Goal: Task Accomplishment & Management: Use online tool/utility

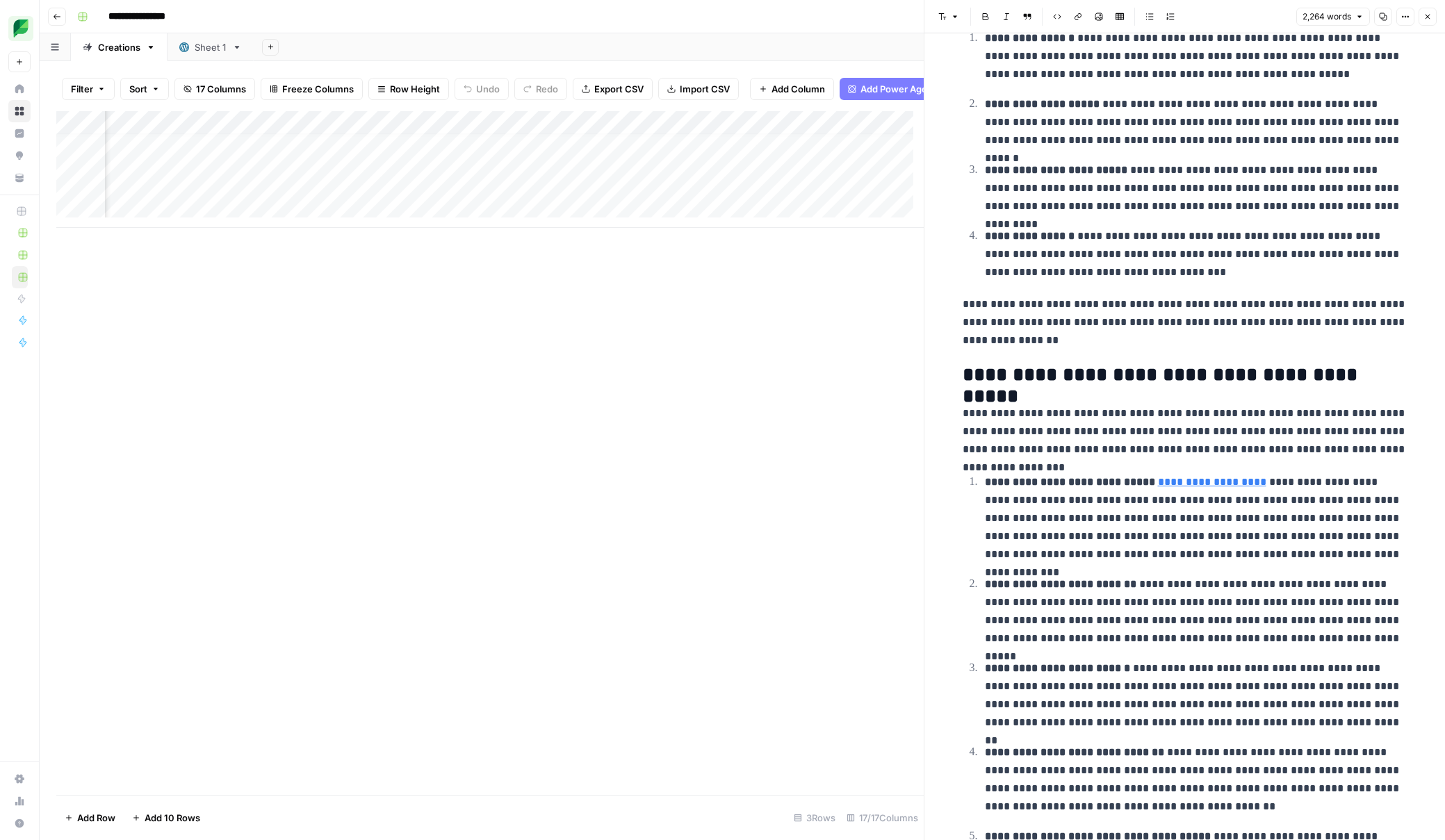
scroll to position [10, 458]
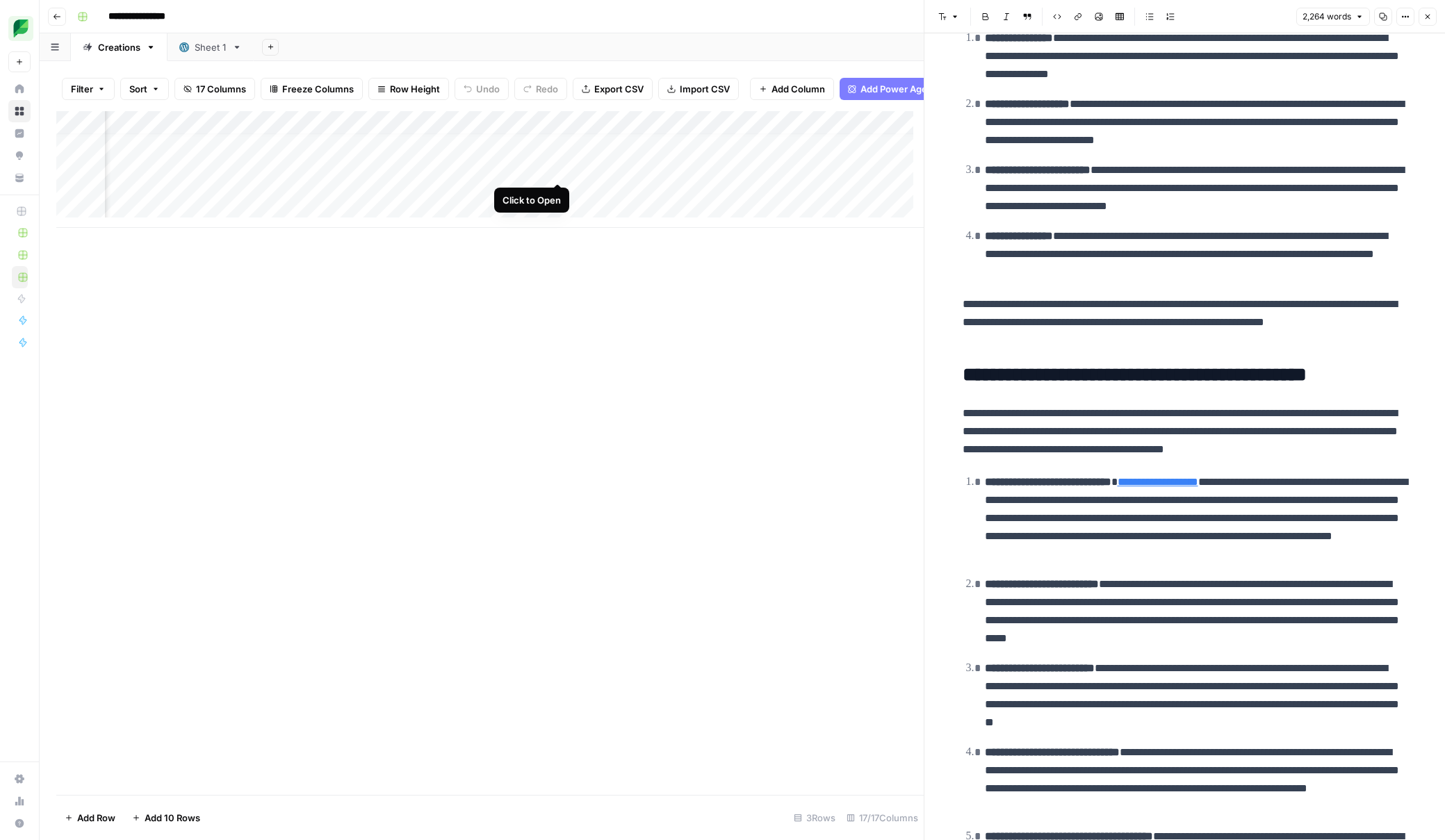
click at [557, 168] on div "Add Column" at bounding box center [490, 170] width 867 height 117
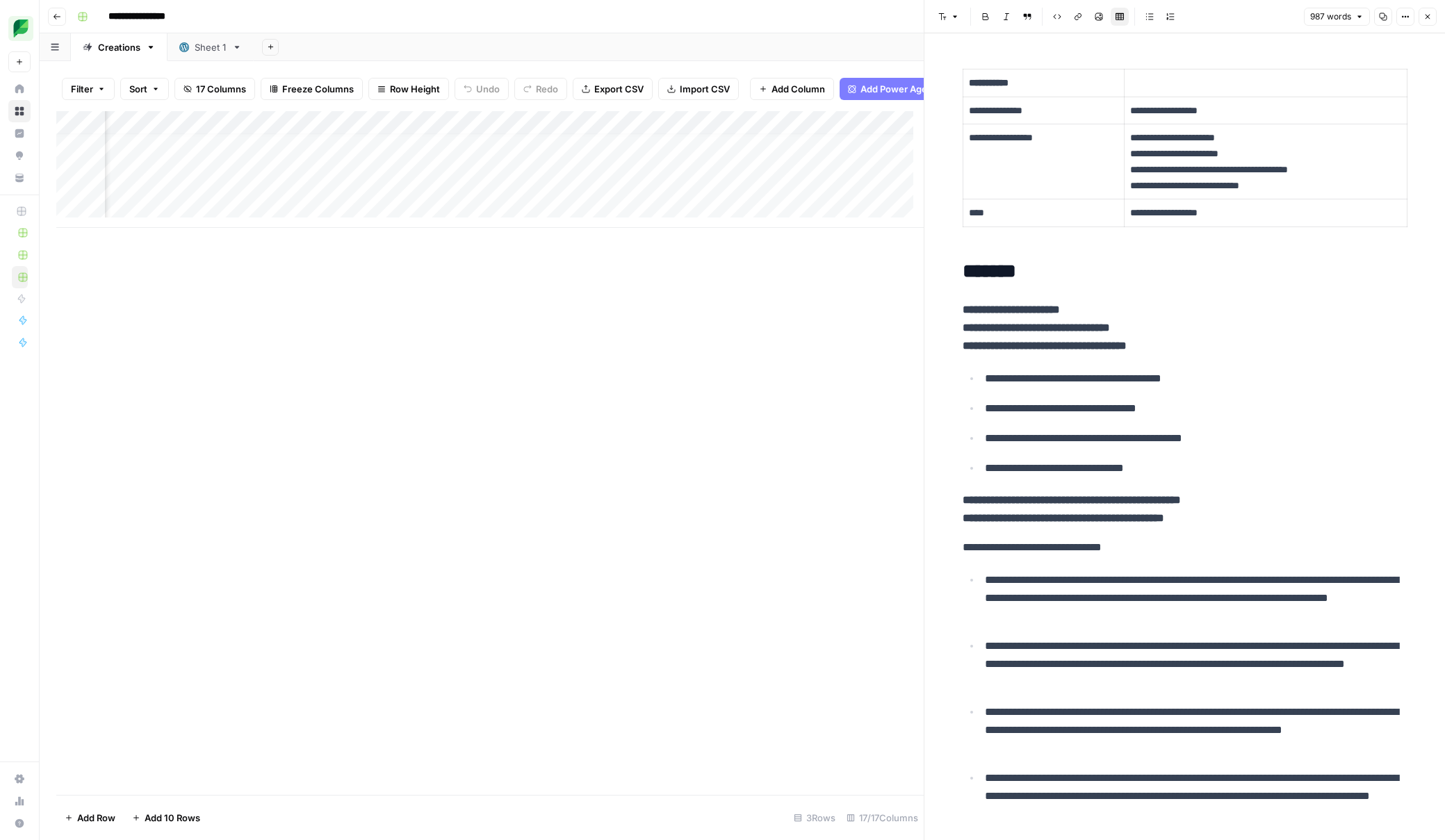
scroll to position [10, 990]
click at [651, 167] on div "Add Column" at bounding box center [490, 170] width 867 height 117
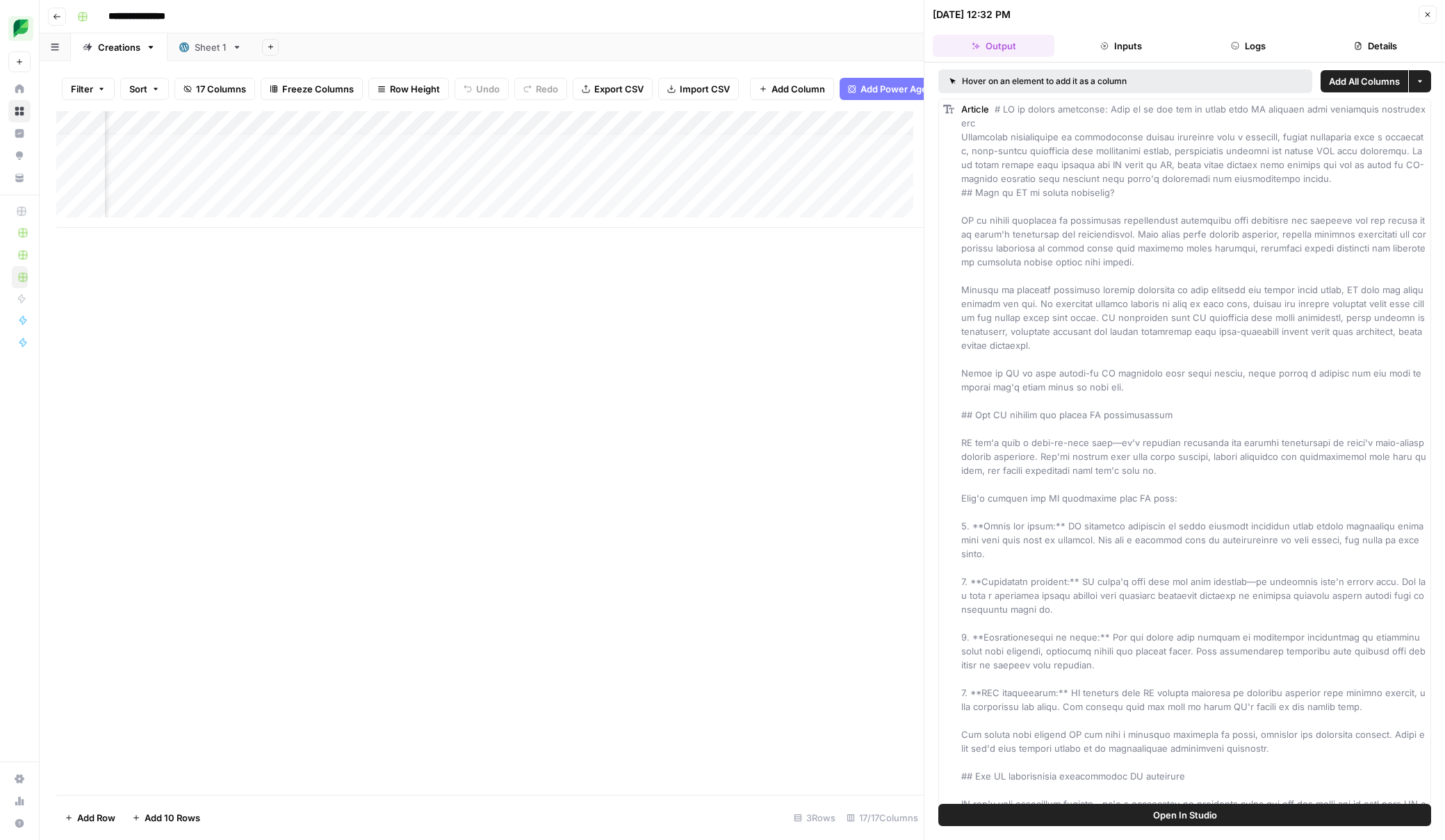
click at [1015, 817] on span "Open In Studio" at bounding box center [1185, 814] width 64 height 14
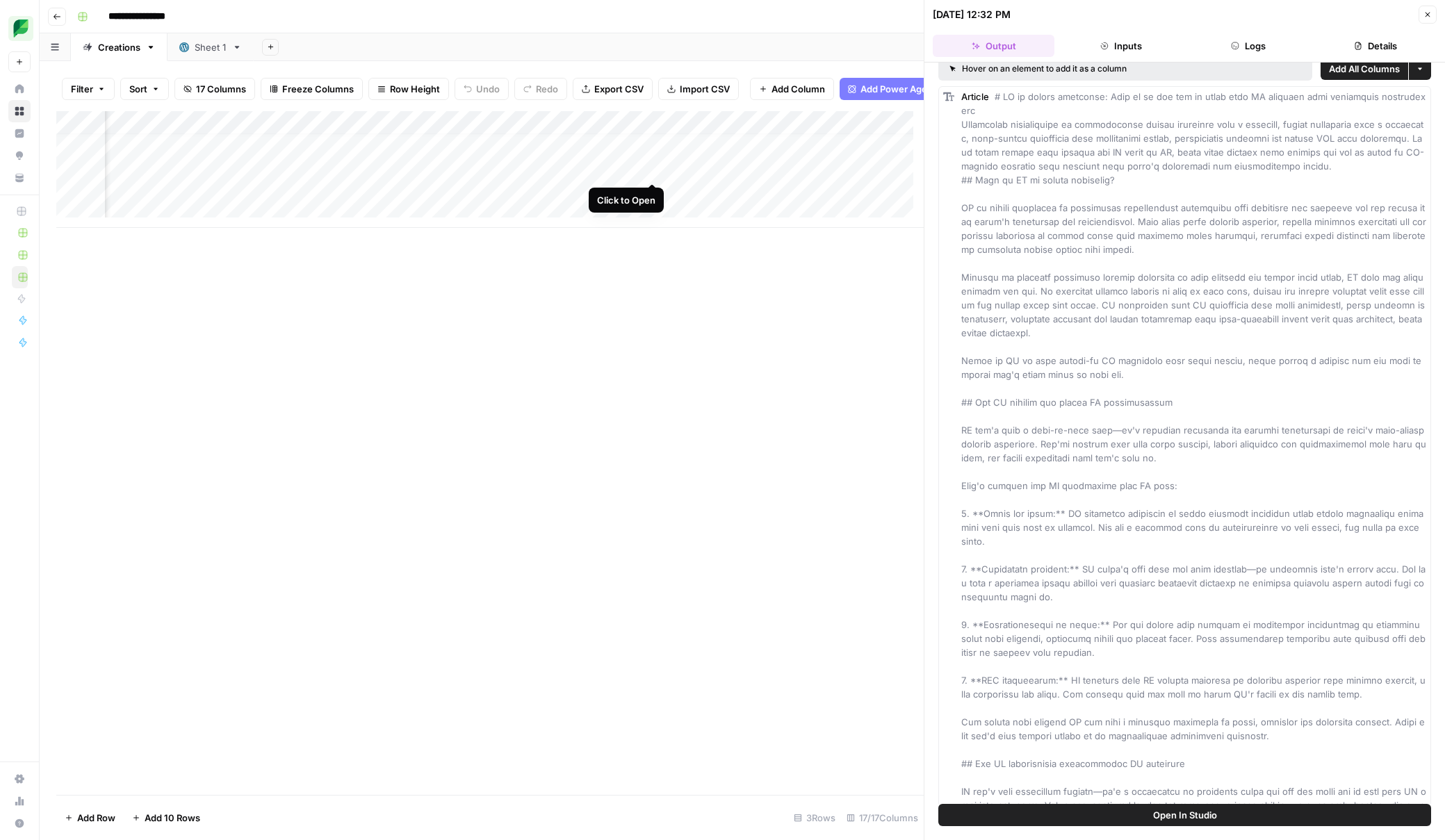
click at [652, 167] on div "Add Column" at bounding box center [490, 170] width 867 height 117
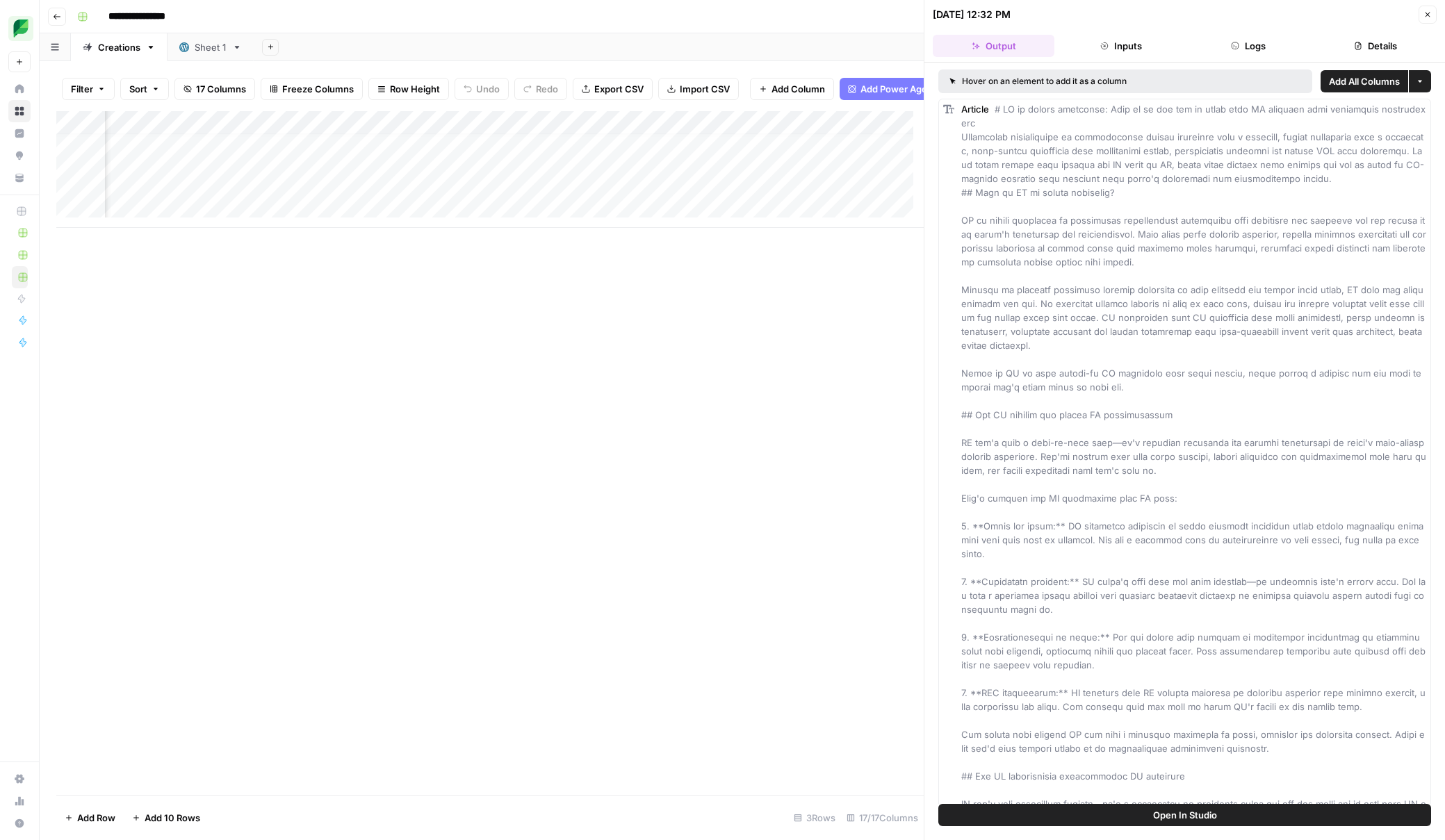
click at [1015, 42] on icon "button" at bounding box center [1358, 46] width 8 height 8
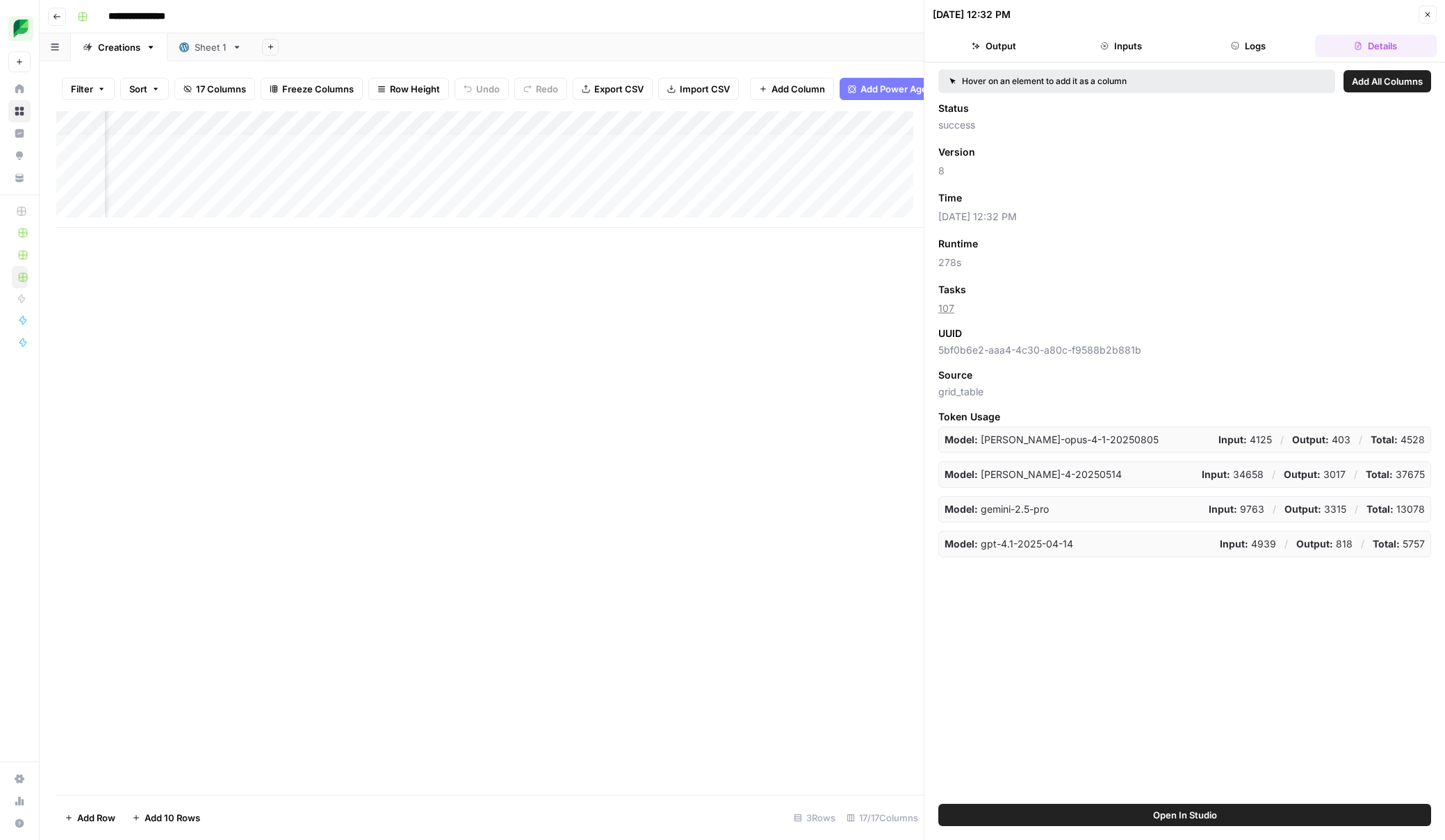
click at [993, 50] on button "Output" at bounding box center [993, 46] width 122 height 22
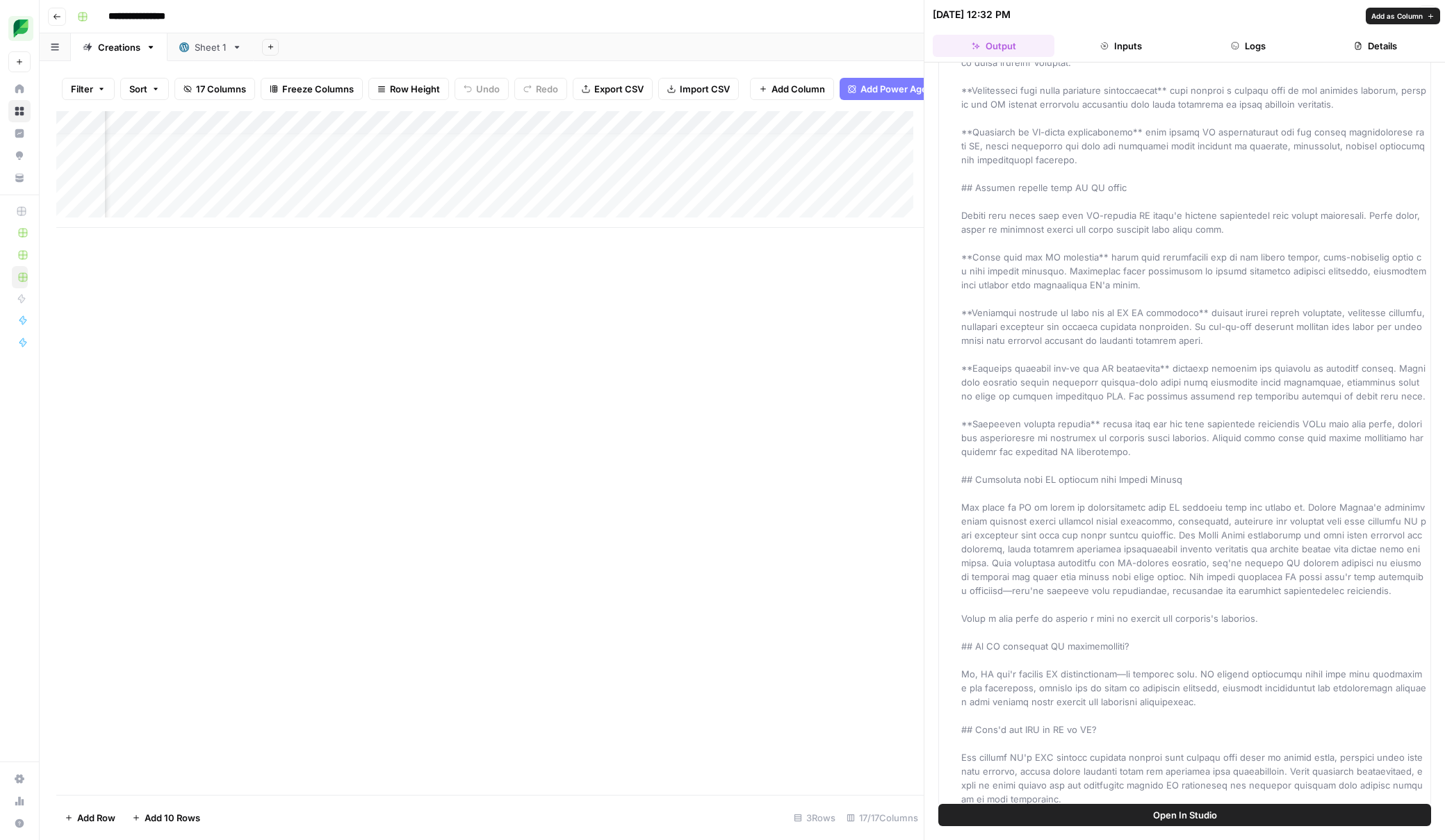
scroll to position [2976, 0]
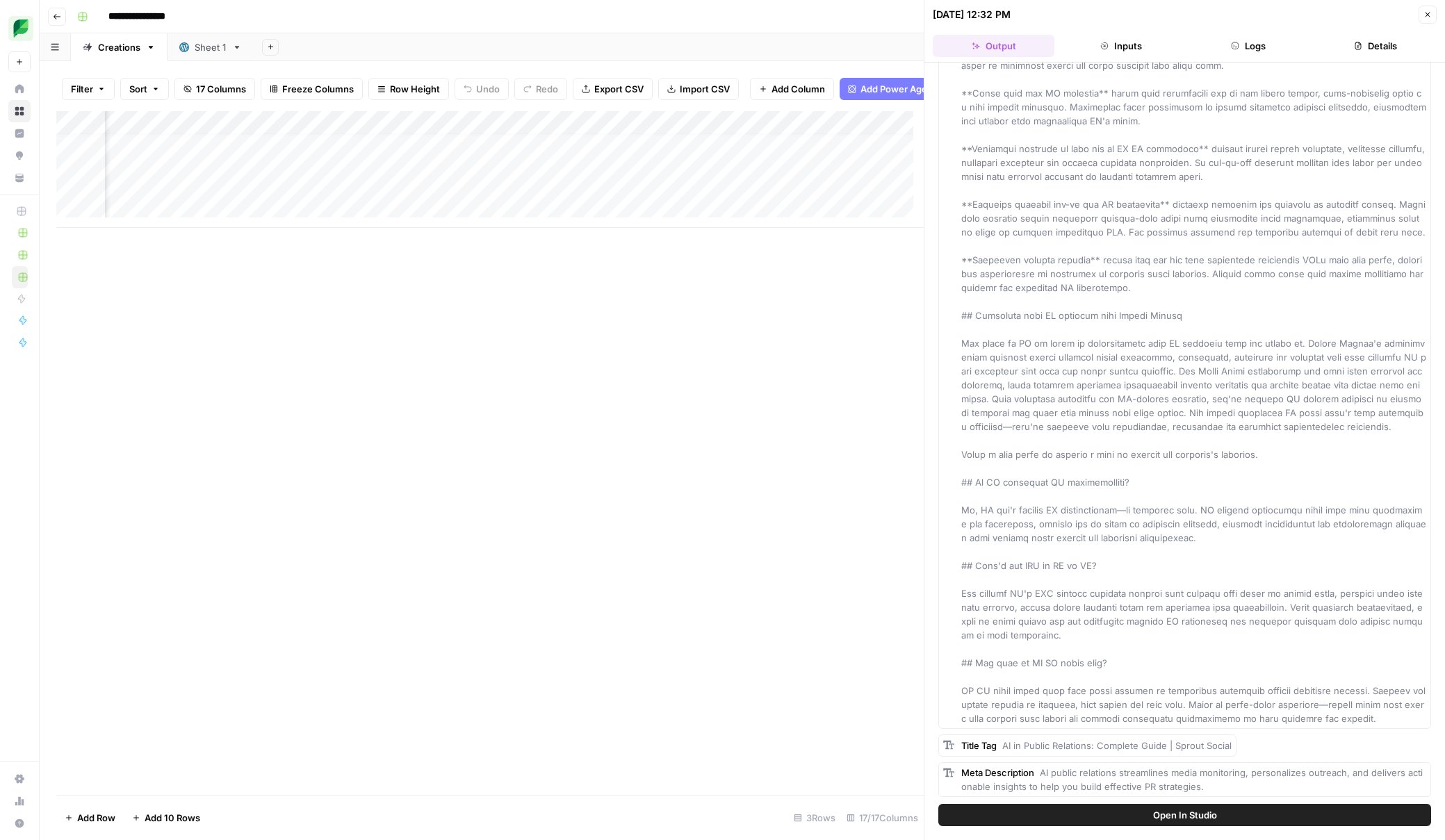
click at [1015, 750] on div "Title Tag AI in Public Relations: Complete Guide | Sprout Social" at bounding box center [1185, 746] width 493 height 22
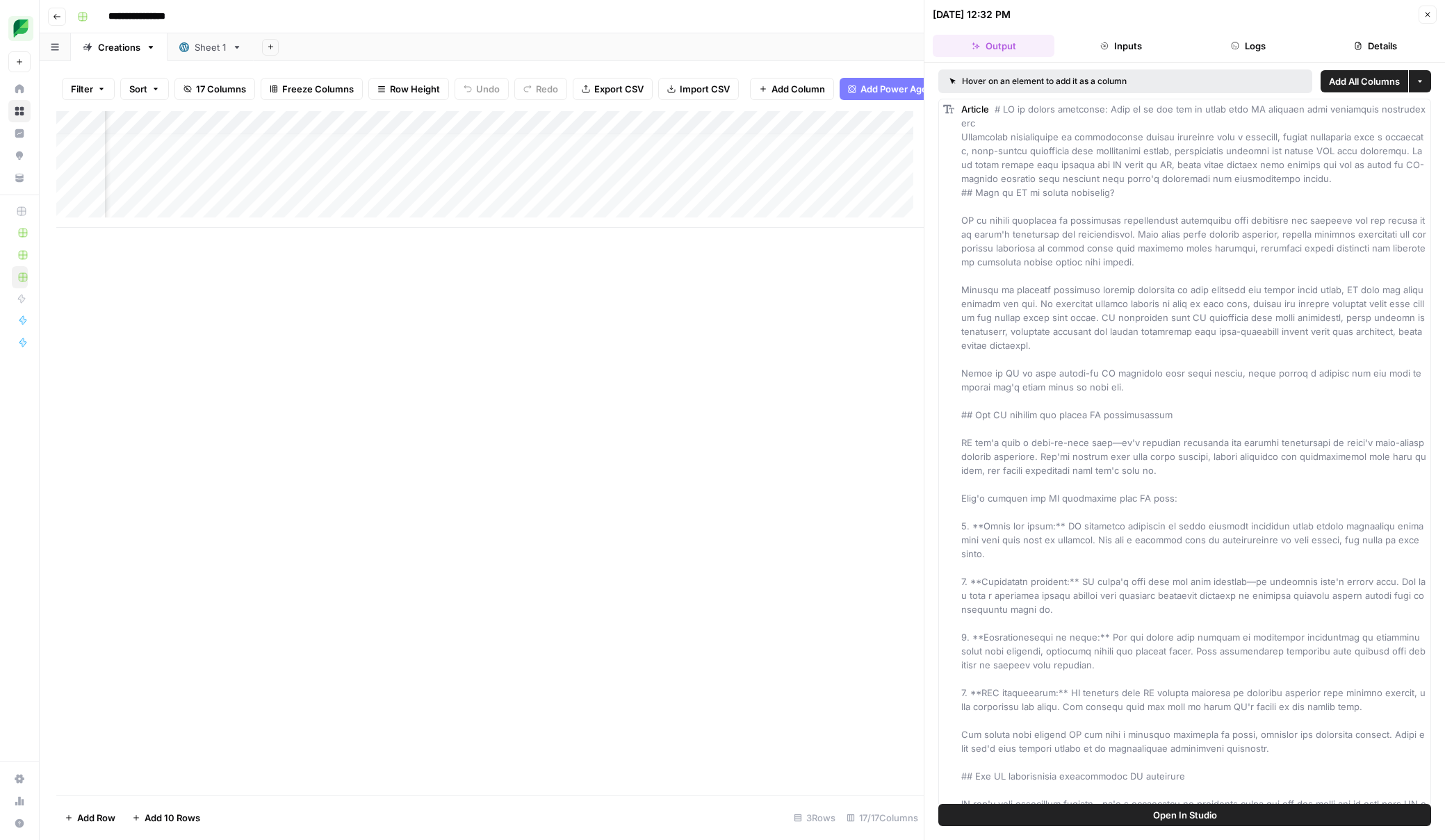
scroll to position [10, 1068]
click at [715, 167] on div "Add Column" at bounding box center [490, 170] width 867 height 117
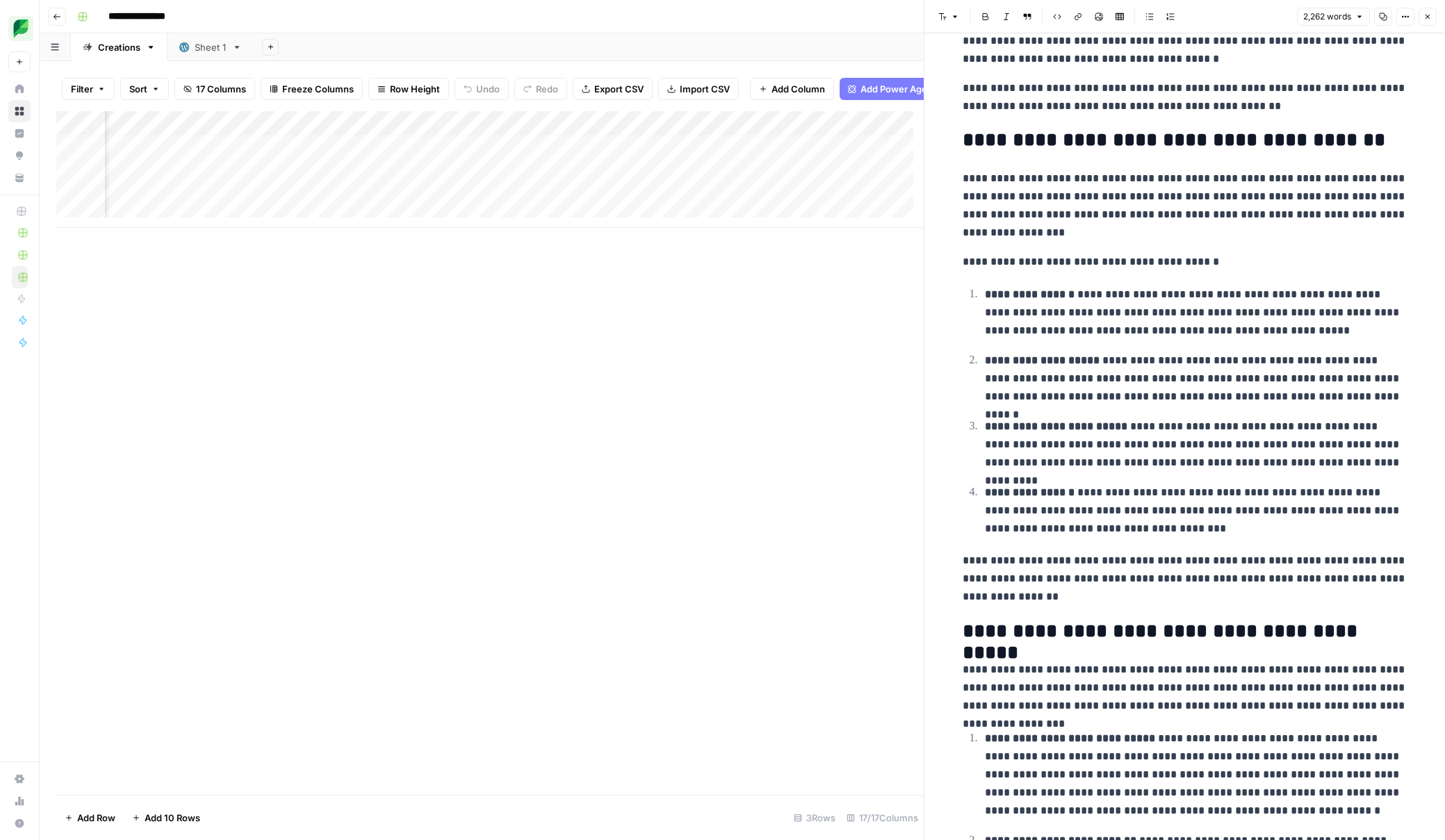
scroll to position [10, 537]
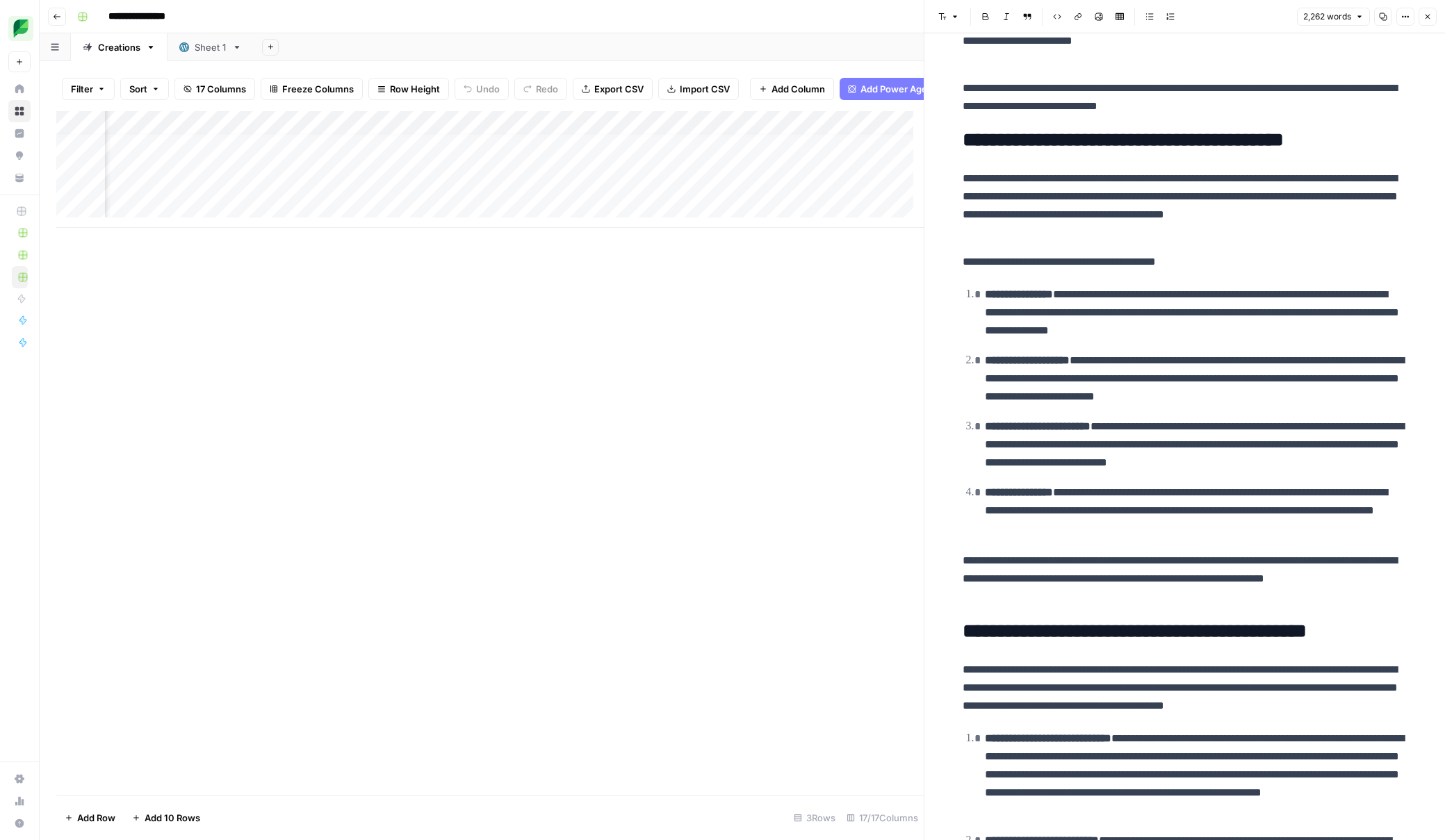
drag, startPoint x: 499, startPoint y: 166, endPoint x: 551, endPoint y: 164, distance: 52.0
click at [551, 164] on div "Add Column" at bounding box center [490, 170] width 867 height 117
click at [476, 169] on div "Add Column" at bounding box center [490, 170] width 867 height 117
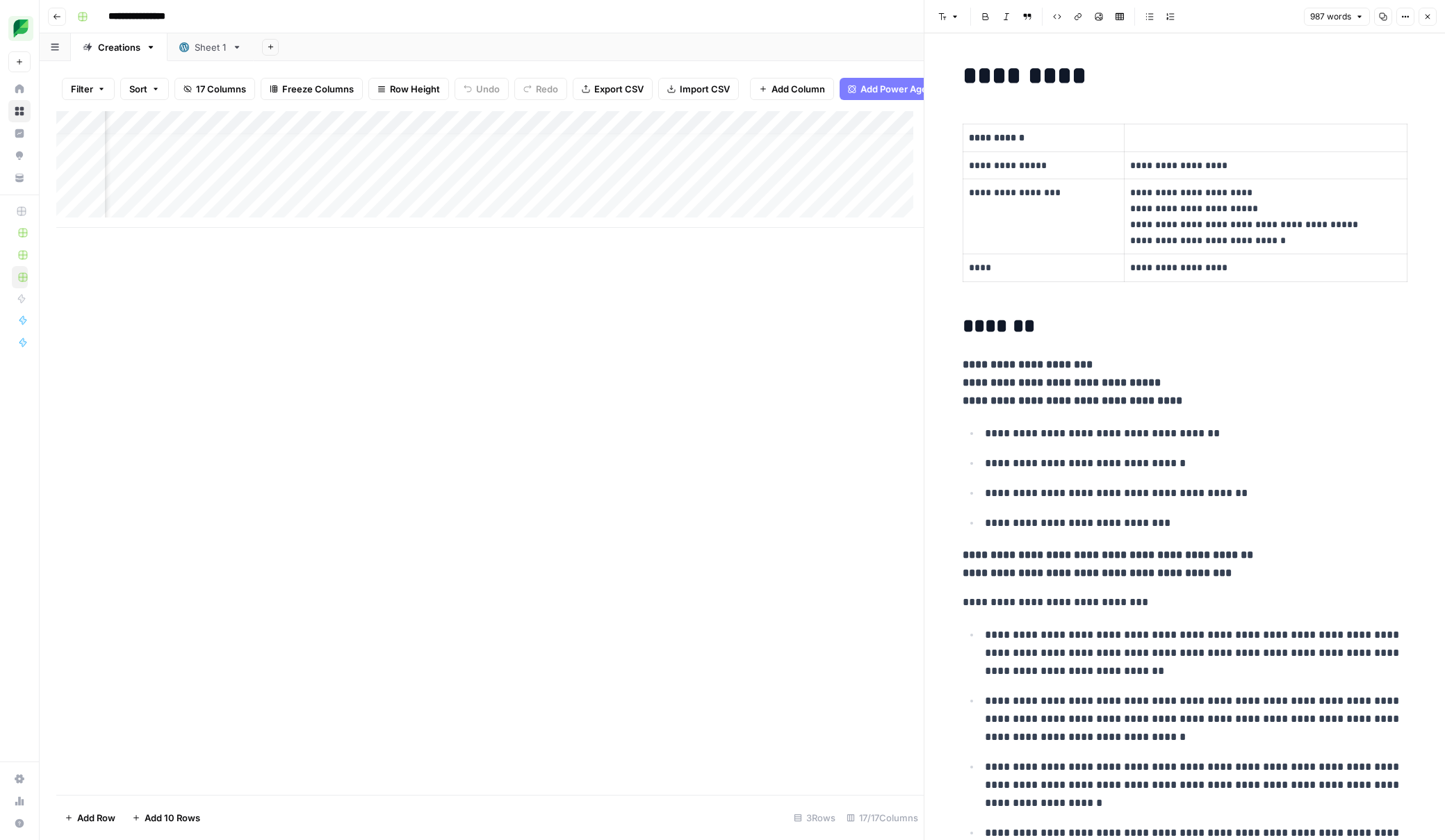
scroll to position [10, 1108]
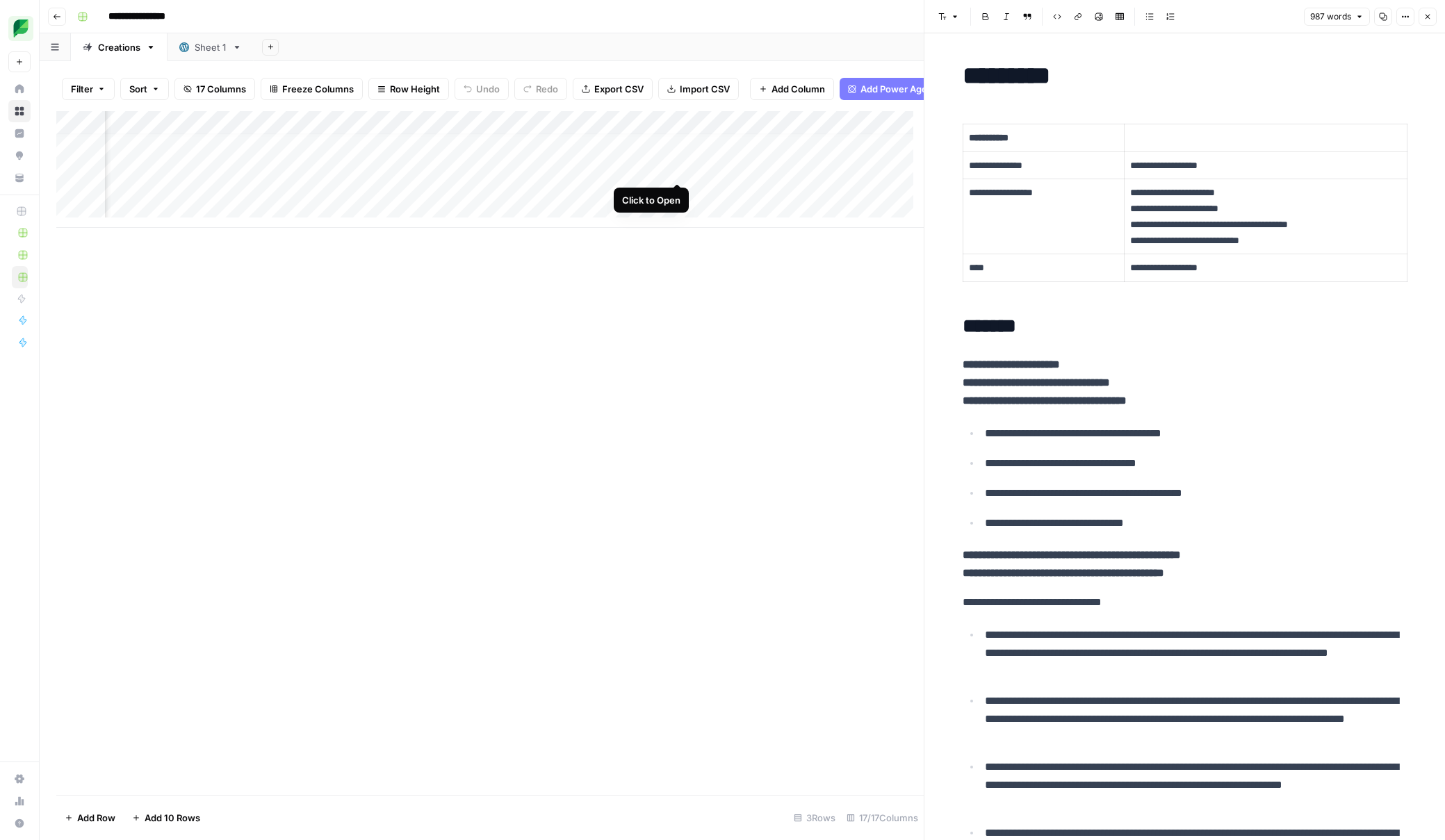
click at [678, 168] on div "Add Column" at bounding box center [490, 170] width 867 height 117
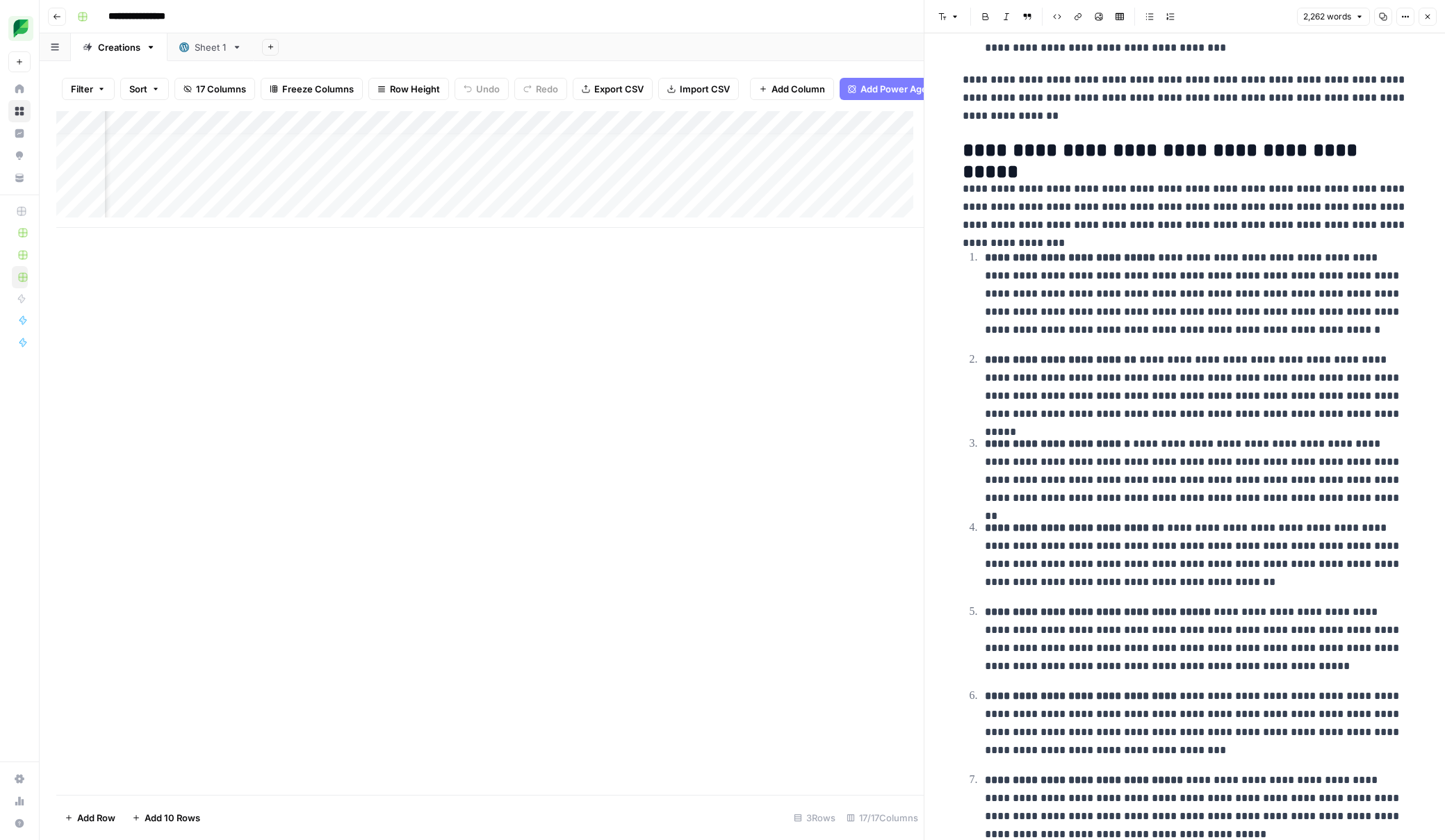
scroll to position [10, 240]
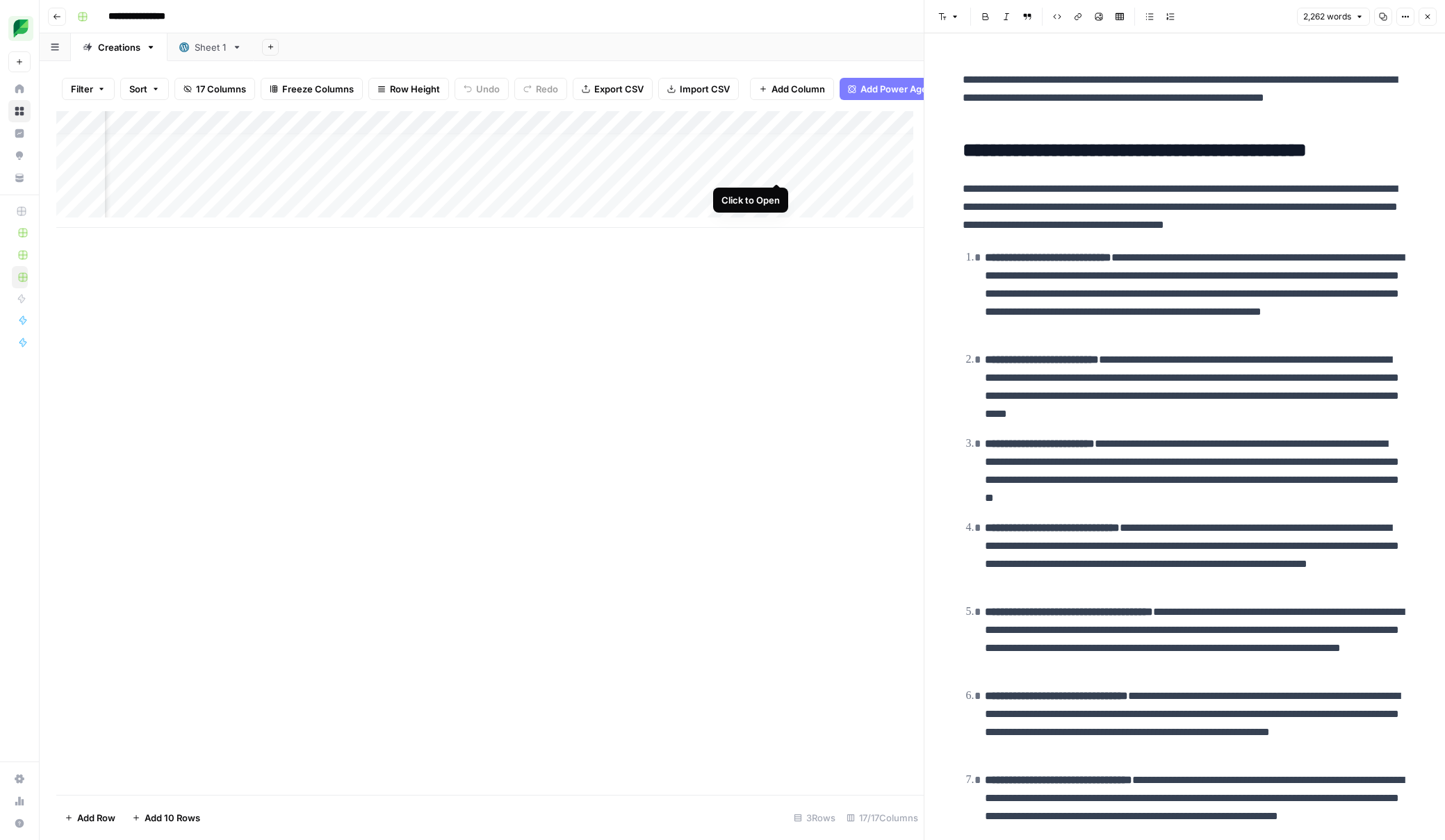
click at [775, 170] on div "Add Column" at bounding box center [490, 170] width 867 height 117
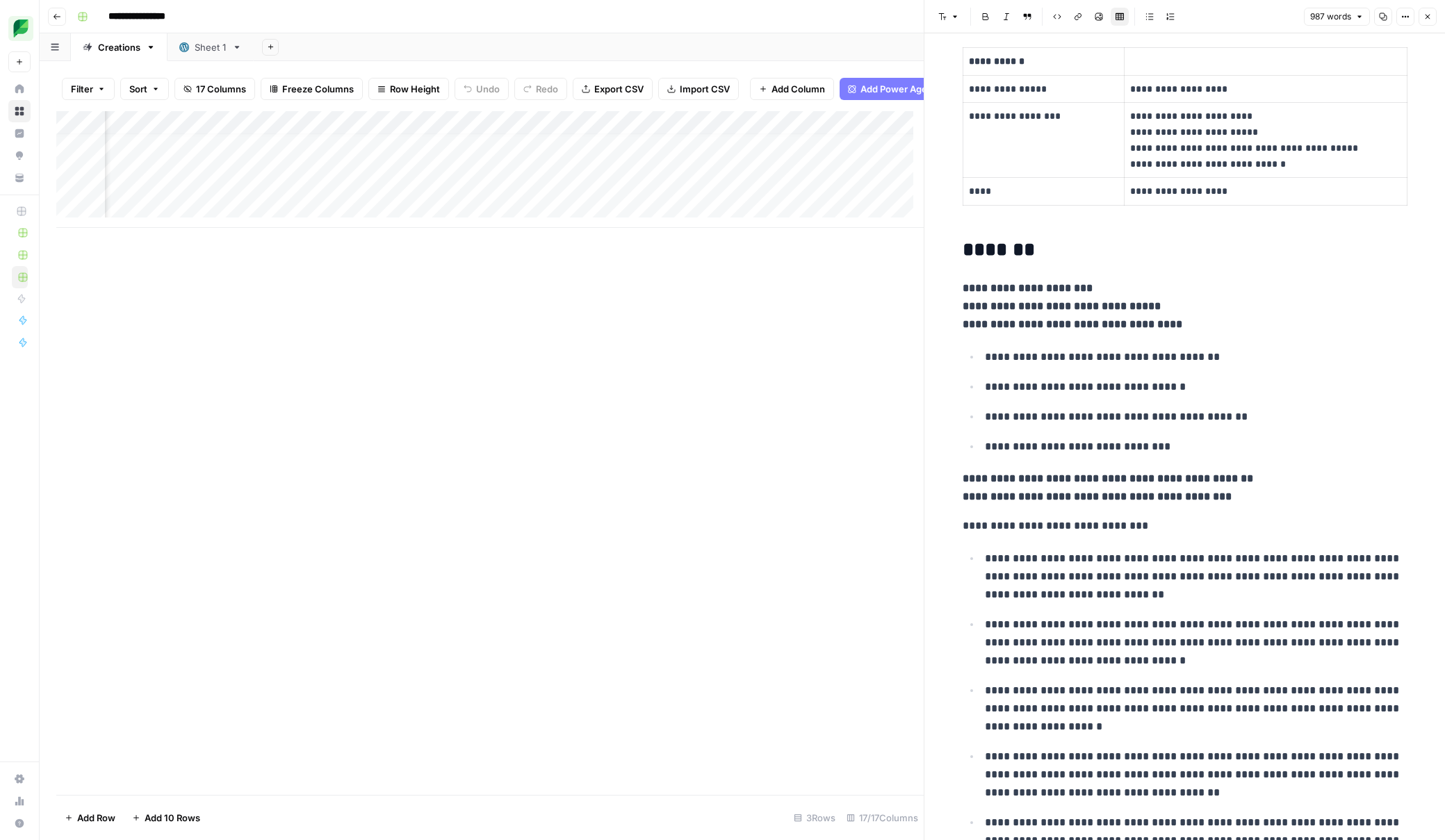
scroll to position [10, 1323]
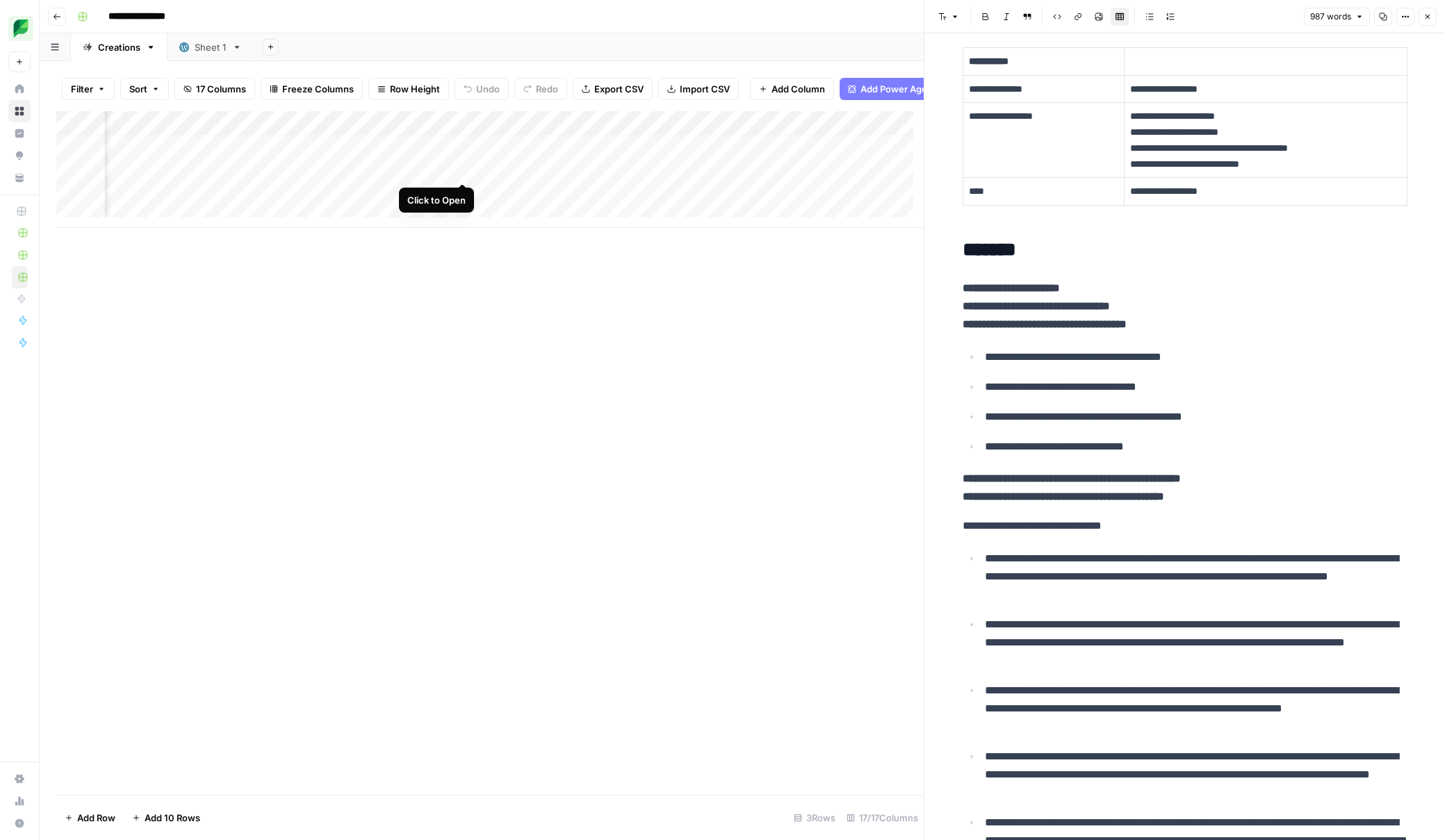
click at [464, 168] on div "Add Column" at bounding box center [490, 170] width 867 height 117
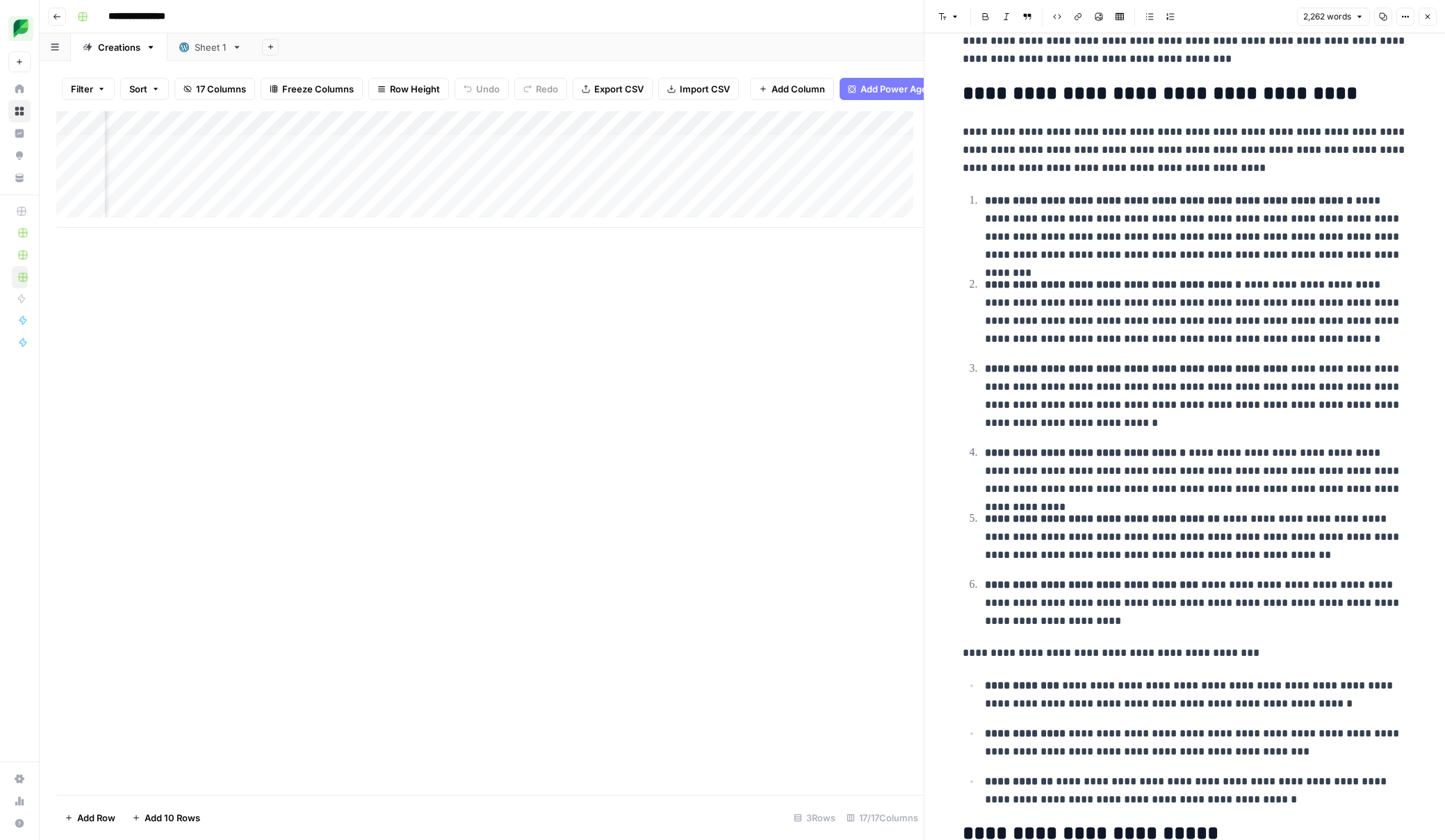
scroll to position [10, 557]
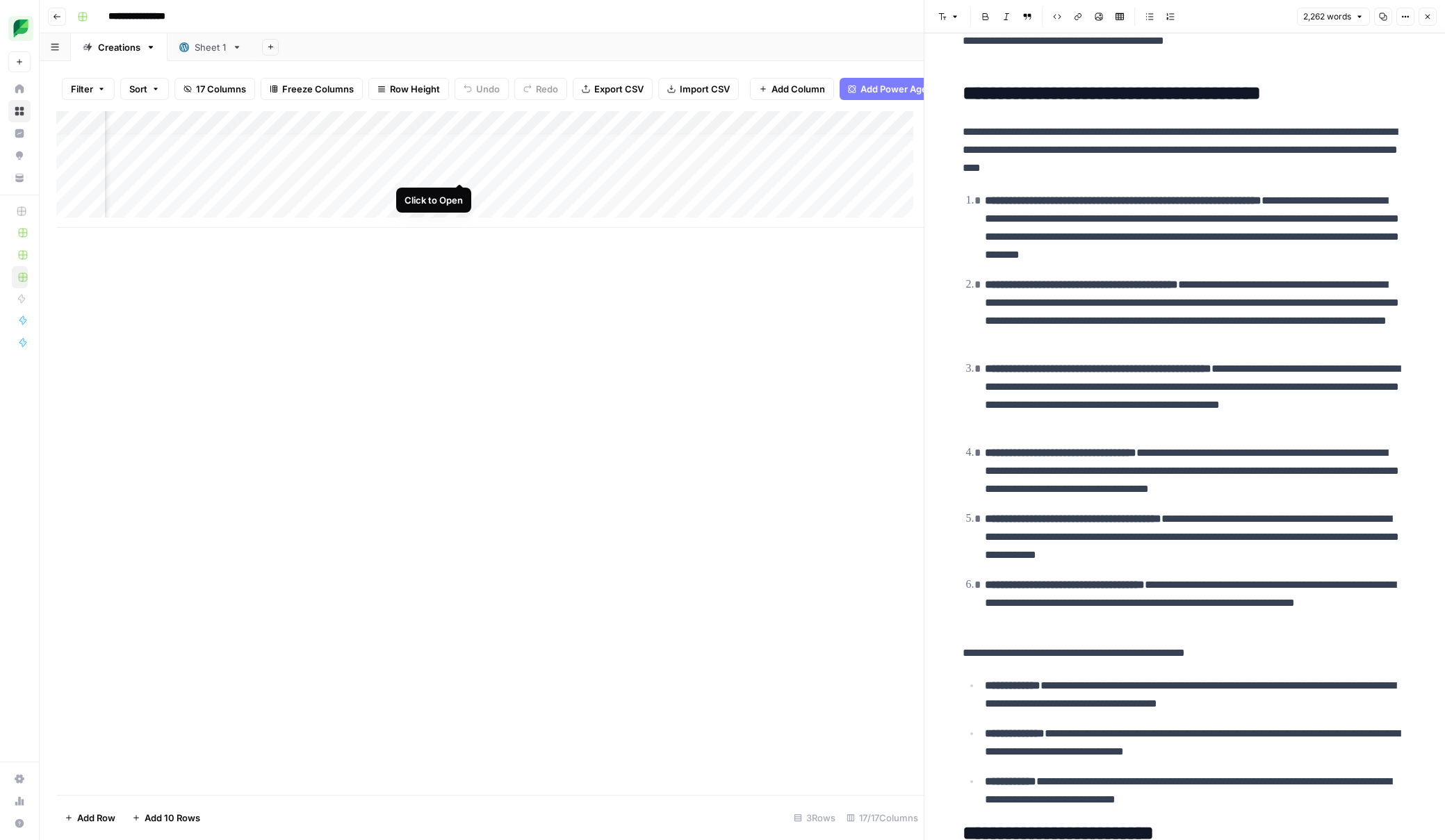
click at [459, 167] on div "Add Column" at bounding box center [490, 170] width 867 height 117
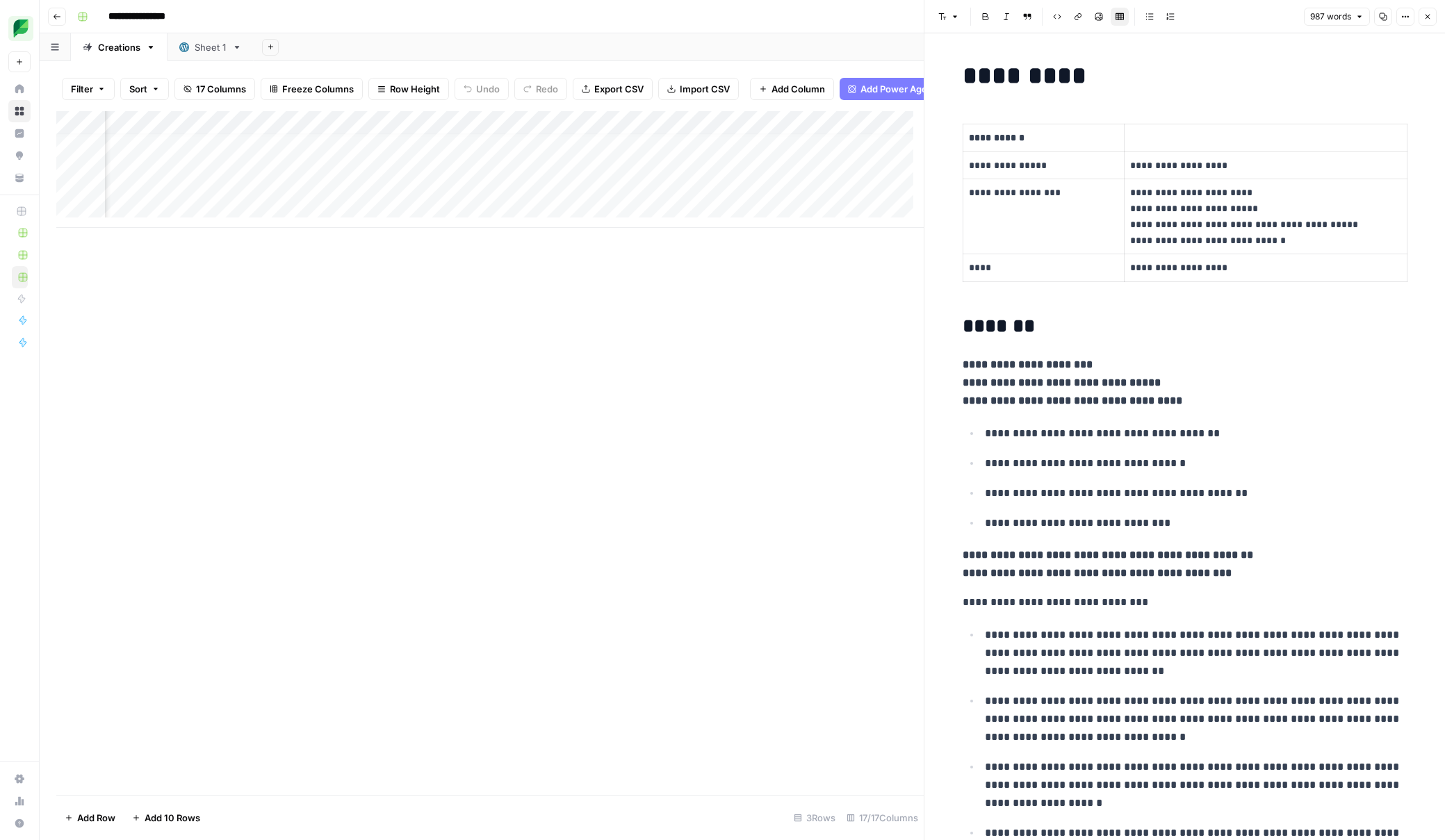
click at [994, 388] on strong "**********" at bounding box center [1062, 382] width 198 height 10
drag, startPoint x: 954, startPoint y: 363, endPoint x: 1244, endPoint y: 587, distance: 366.4
copy div "**********"
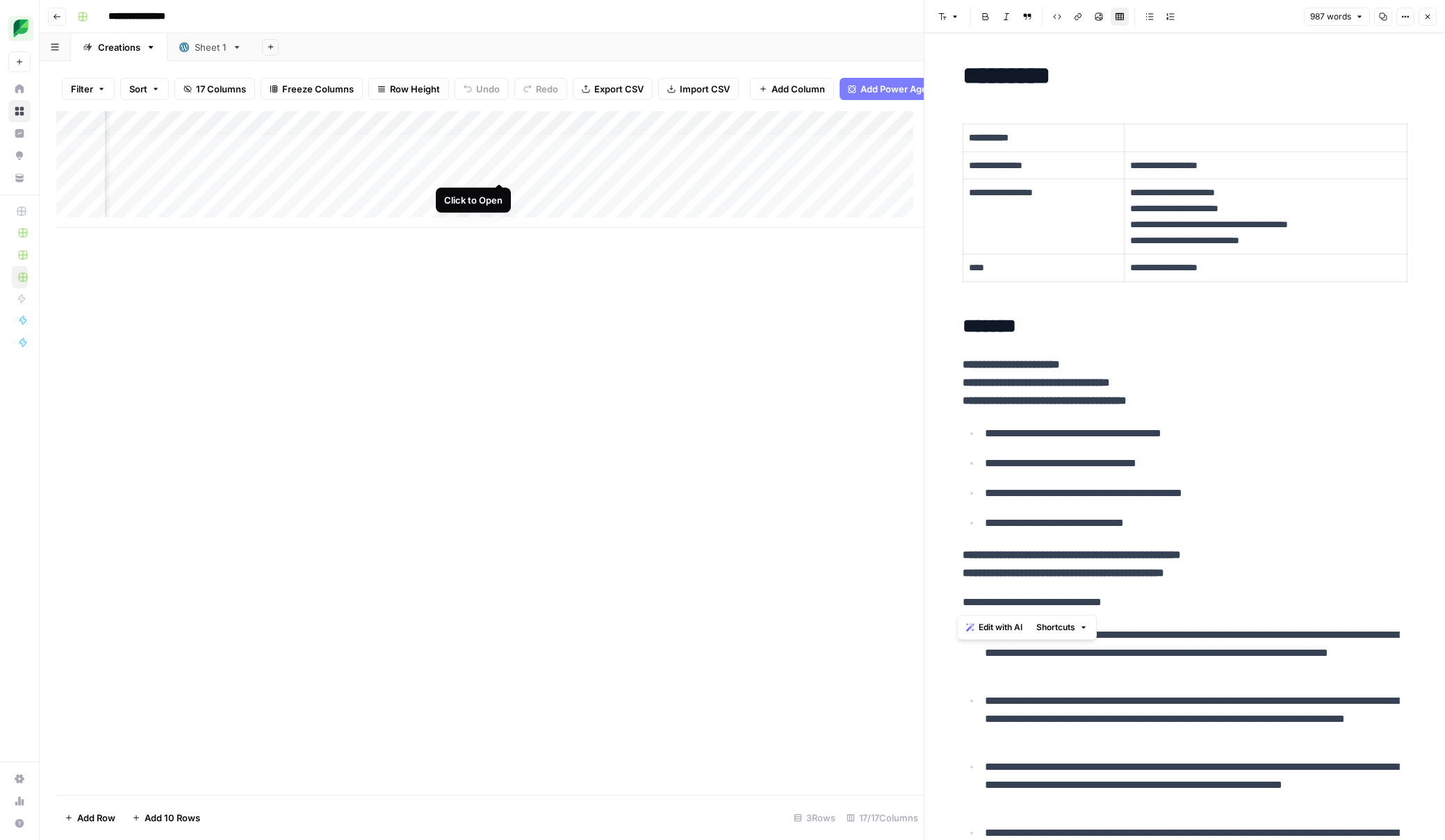
click at [499, 167] on div "Add Column" at bounding box center [490, 170] width 867 height 117
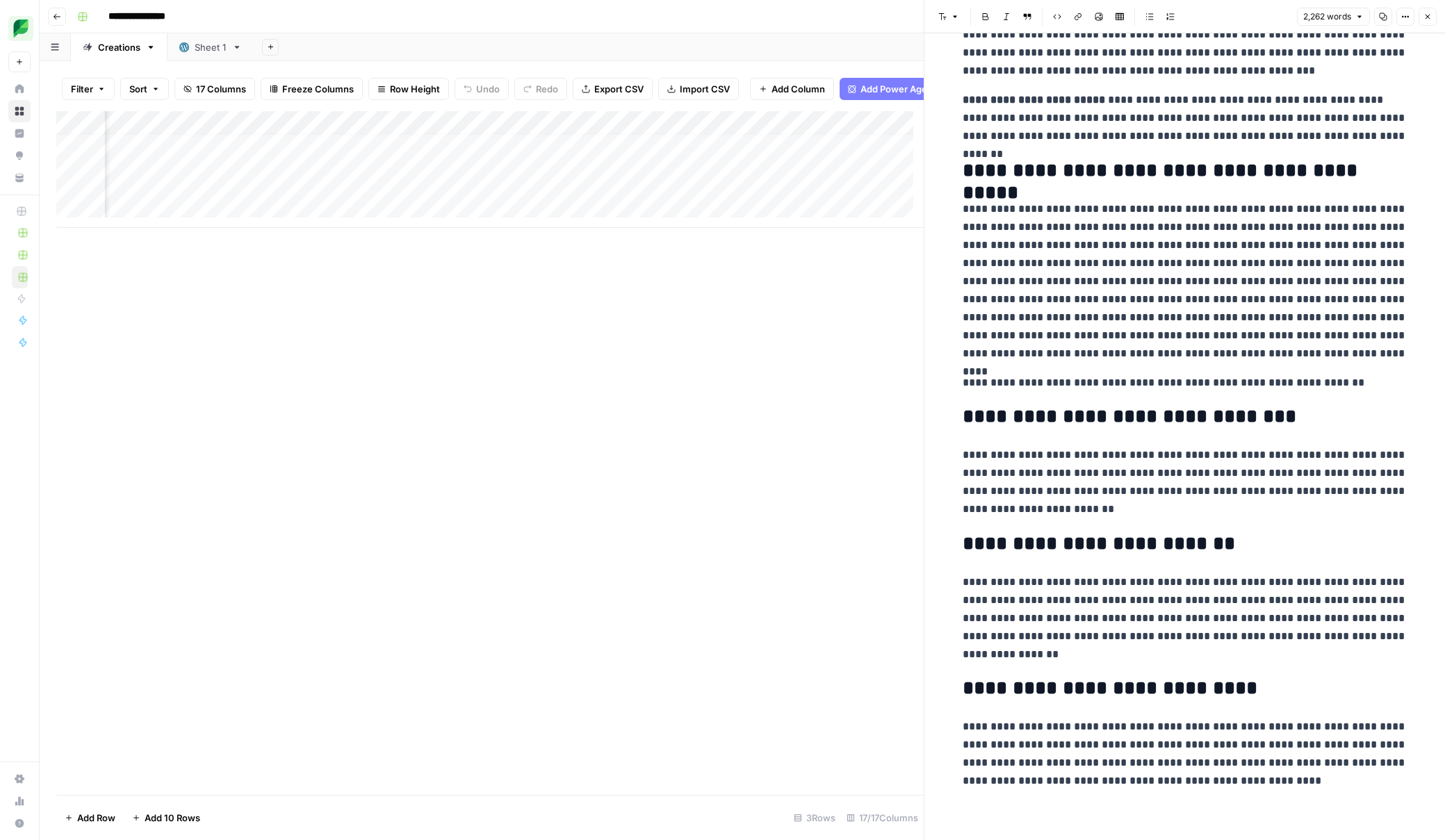
scroll to position [10, 635]
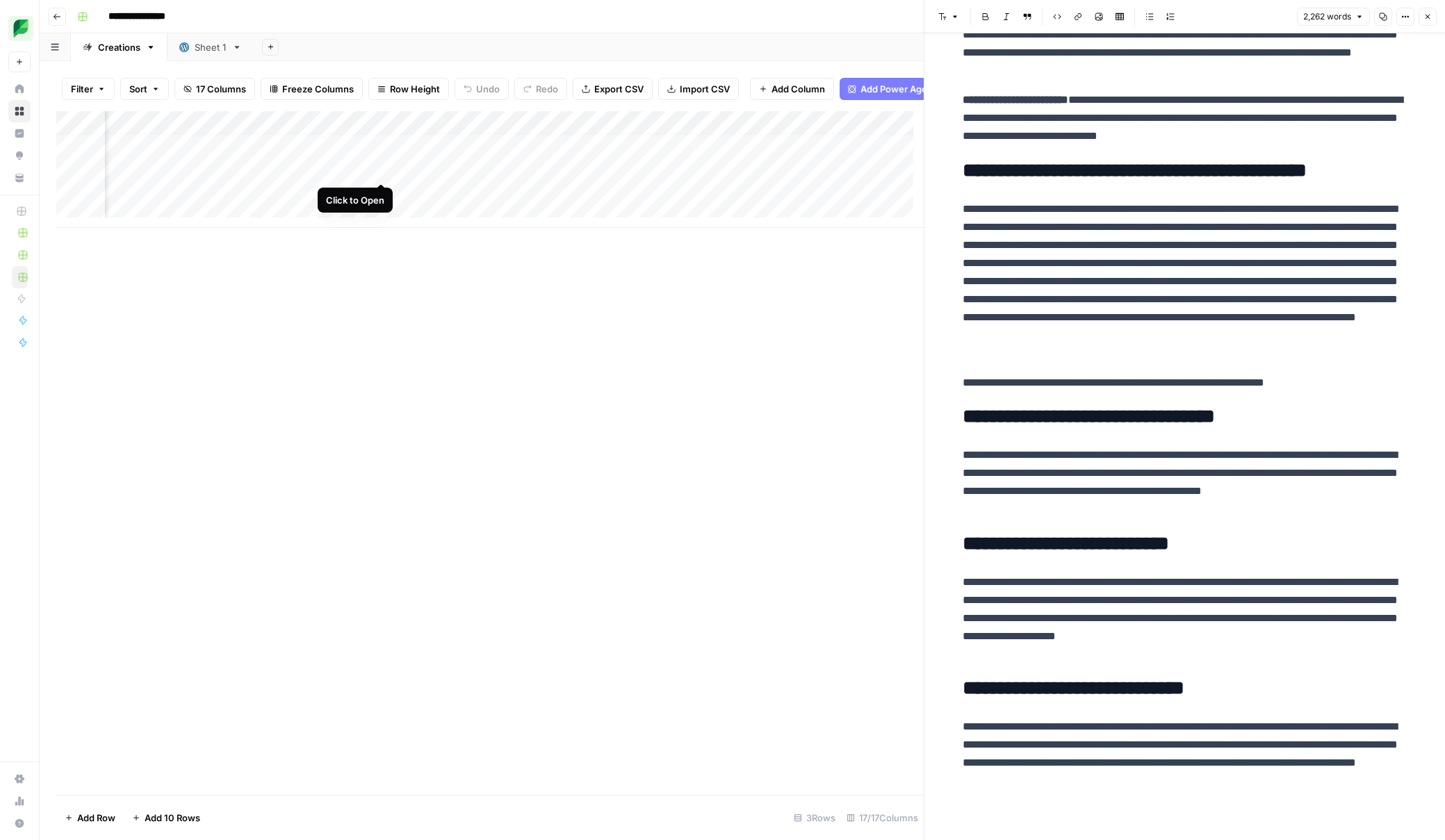
click at [380, 168] on div "Add Column" at bounding box center [490, 170] width 867 height 117
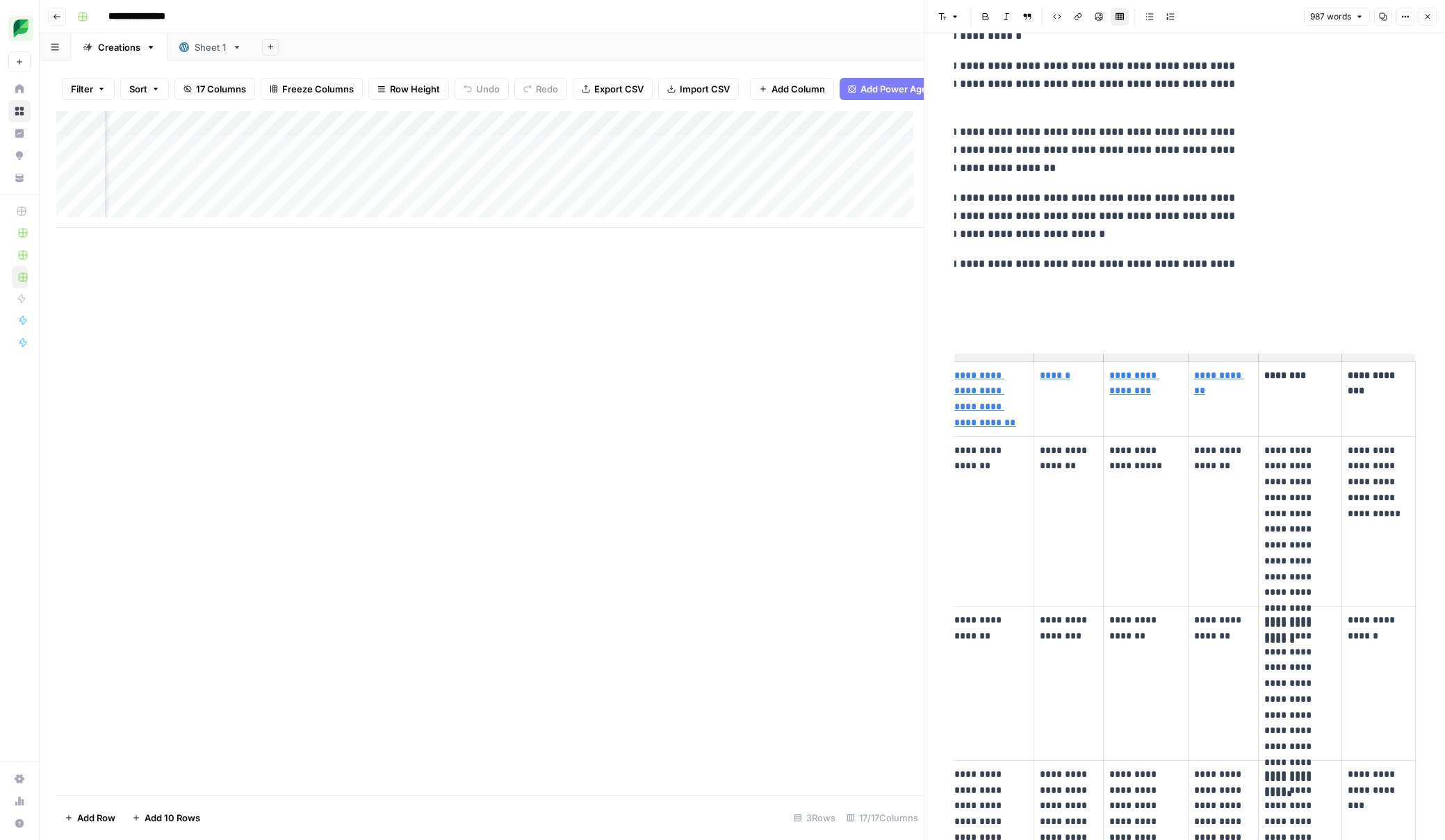
scroll to position [0, 156]
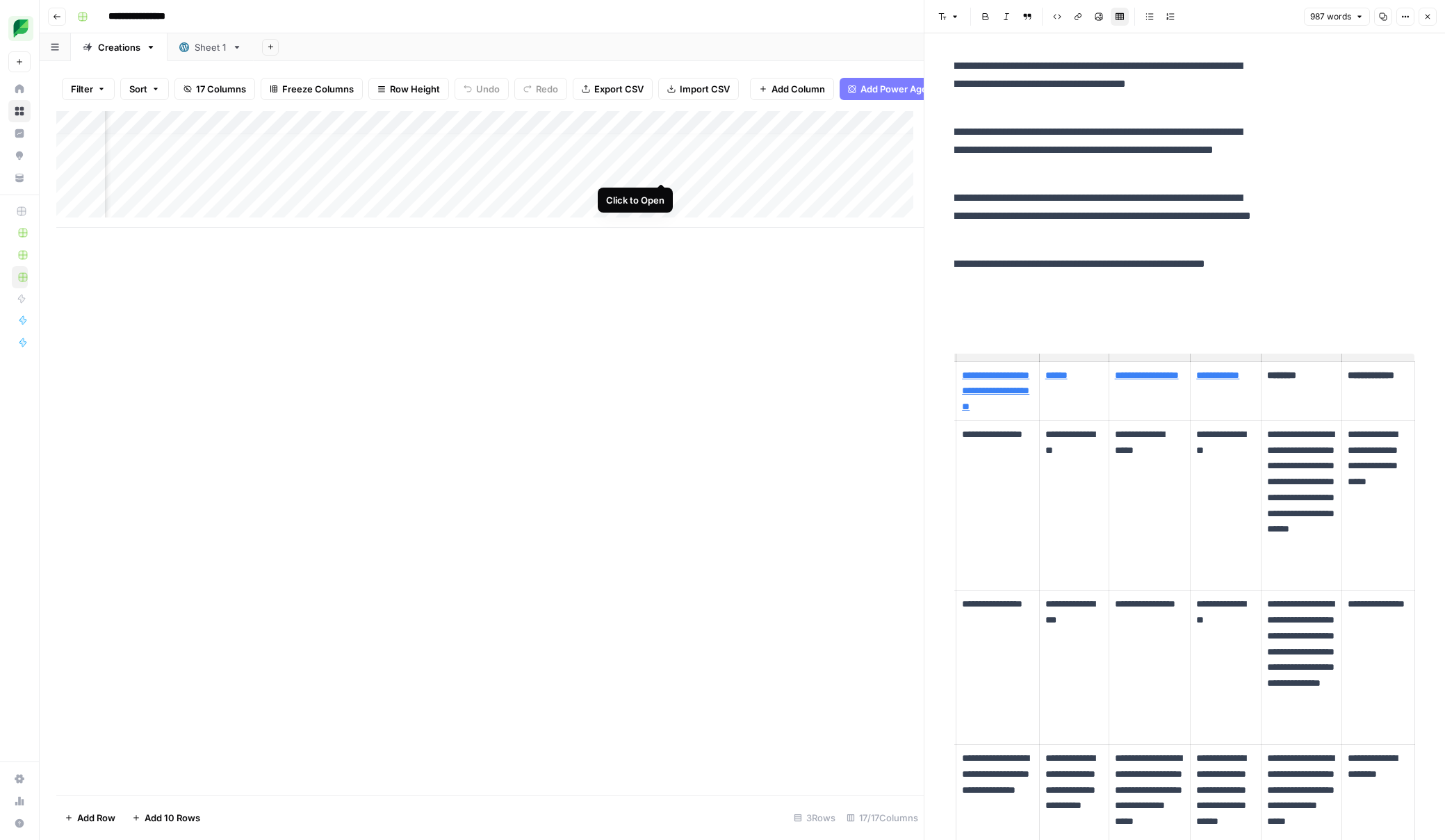
click at [659, 169] on div "Add Column" at bounding box center [490, 170] width 867 height 117
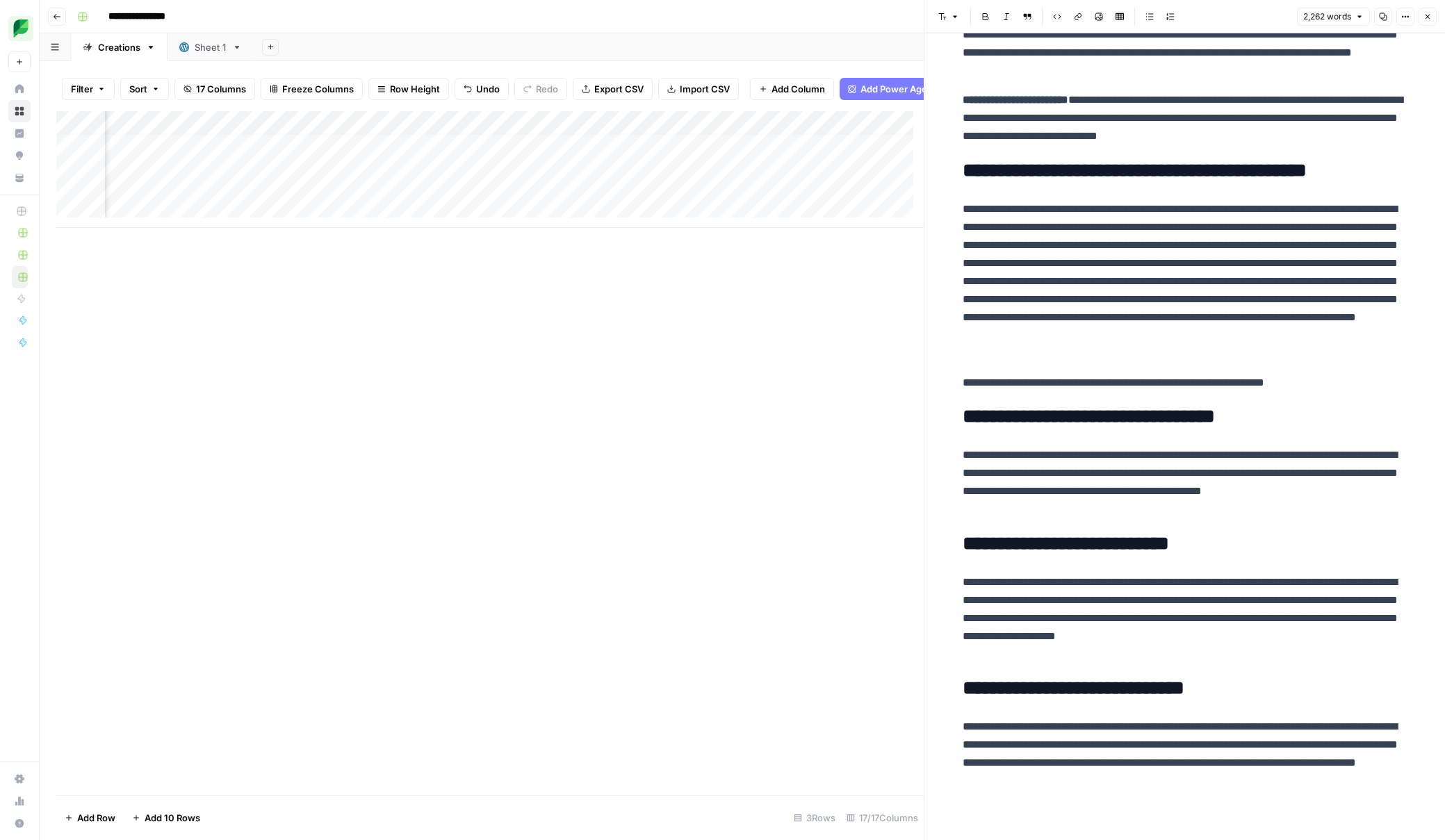
scroll to position [10, 354]
click at [665, 166] on div "Add Column" at bounding box center [490, 170] width 867 height 117
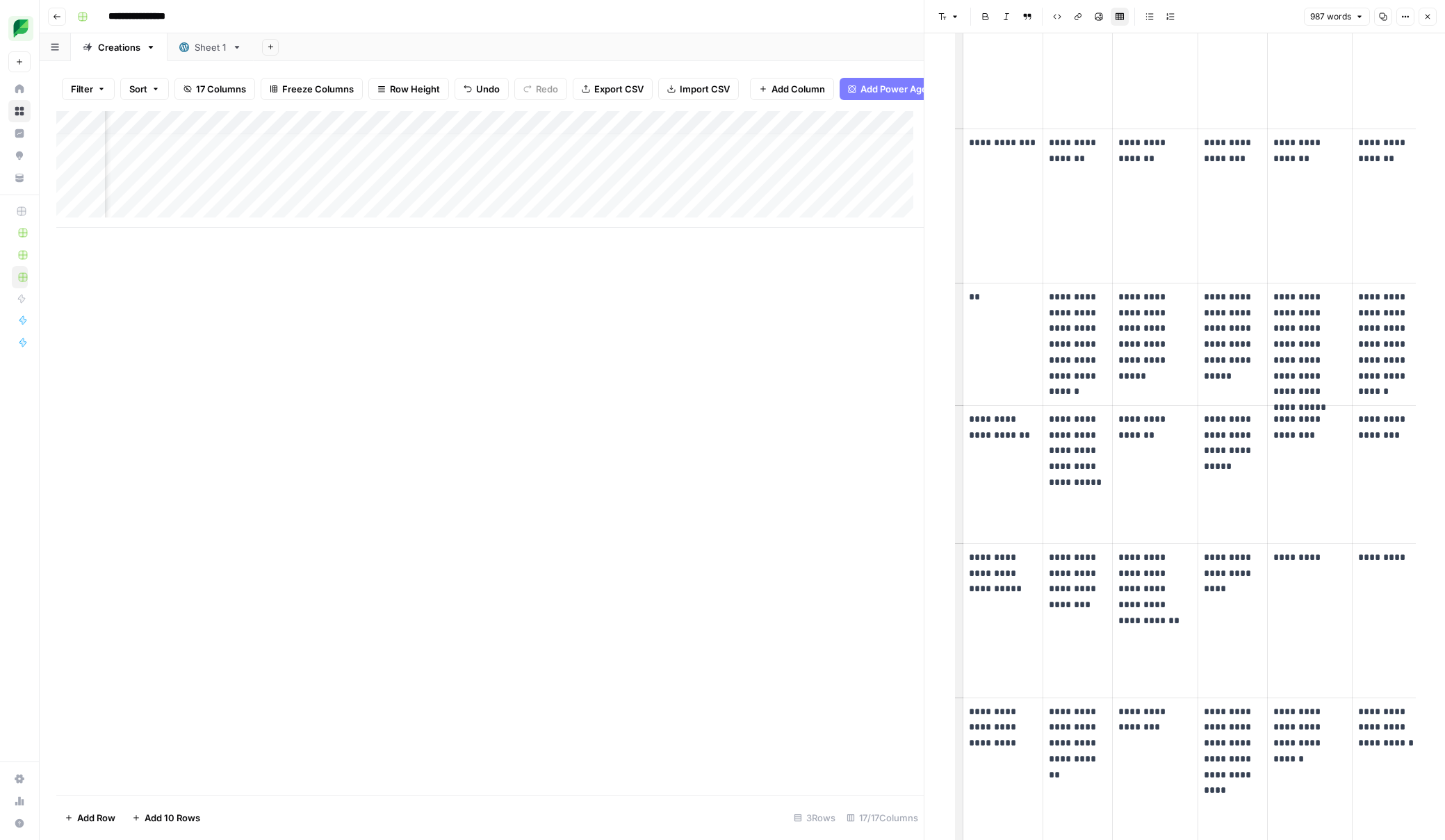
scroll to position [760, 0]
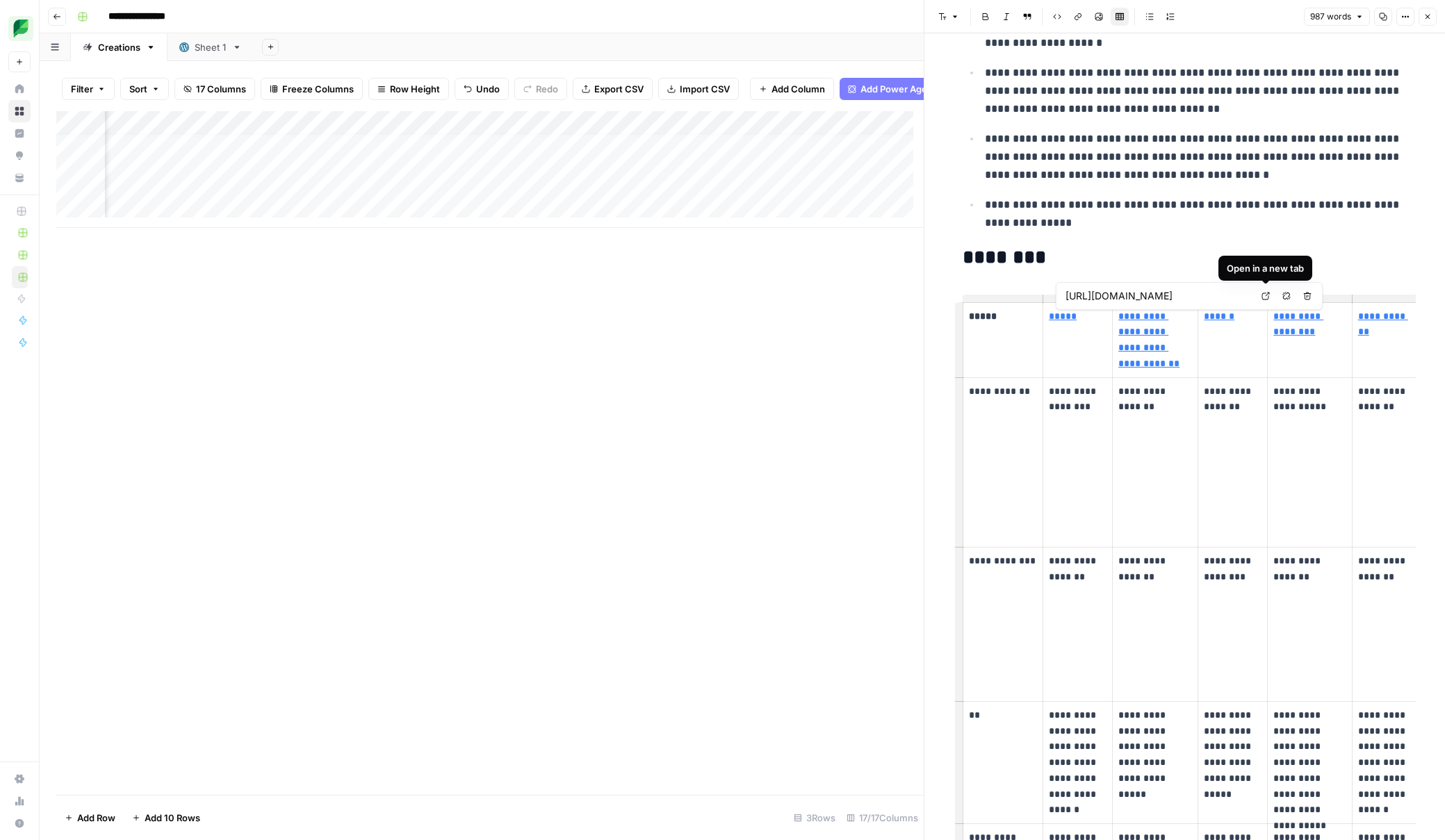
click at [1015, 298] on icon at bounding box center [1266, 296] width 8 height 8
click at [1015, 320] on link "*****" at bounding box center [1062, 316] width 28 height 10
type input "https://www.prsa.org/article/how-ai-is-driving-pr-innovation-ST-June25"
type input "https://prlab.co/blog/uses-of-ai-in-public-relations/"
click at [1015, 295] on icon at bounding box center [1245, 296] width 8 height 8
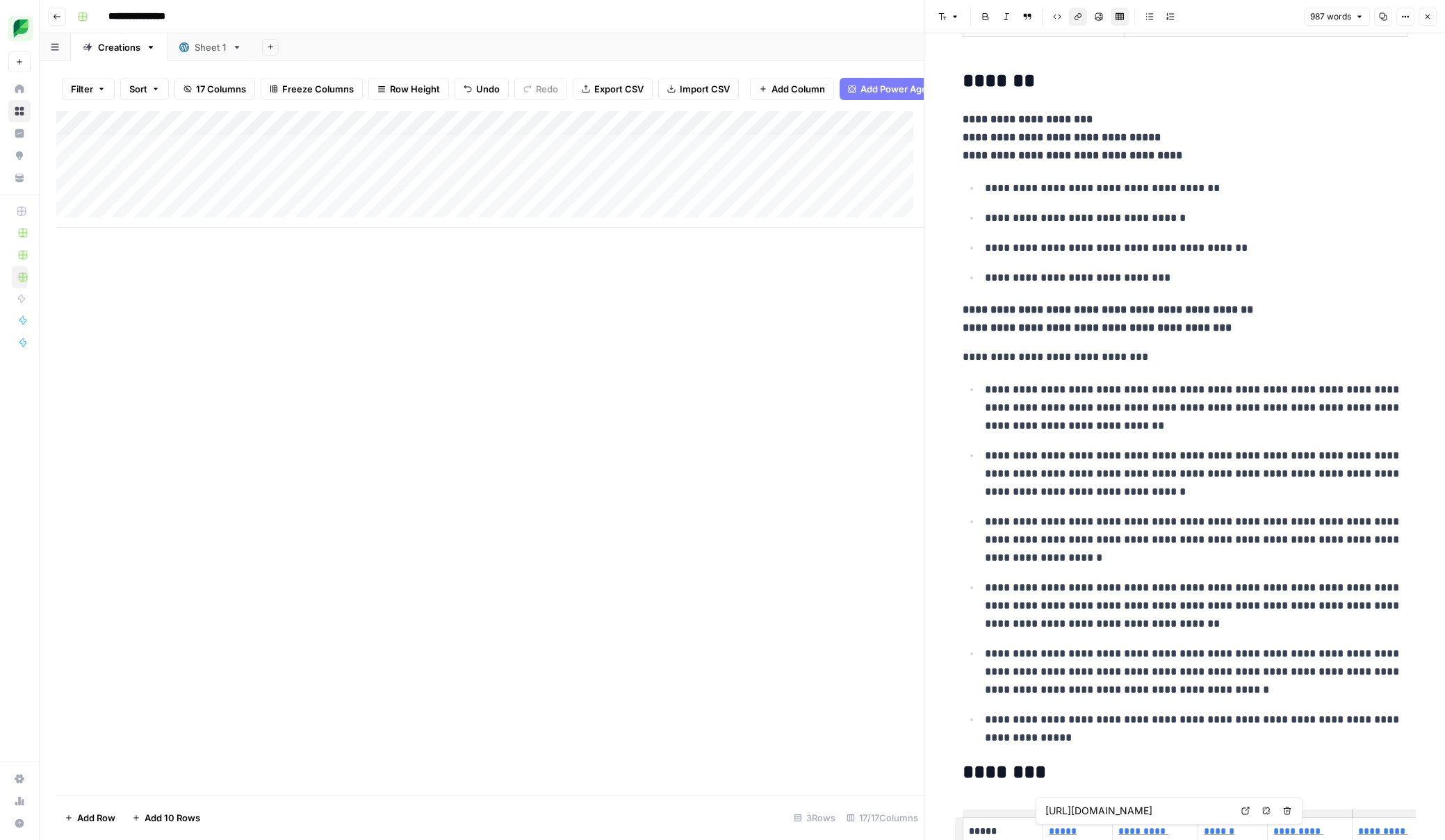
scroll to position [10, 0]
click at [455, 170] on div "Add Column" at bounding box center [490, 170] width 867 height 117
click at [659, 507] on div "Add Column" at bounding box center [490, 453] width 867 height 684
